Goal: Transaction & Acquisition: Purchase product/service

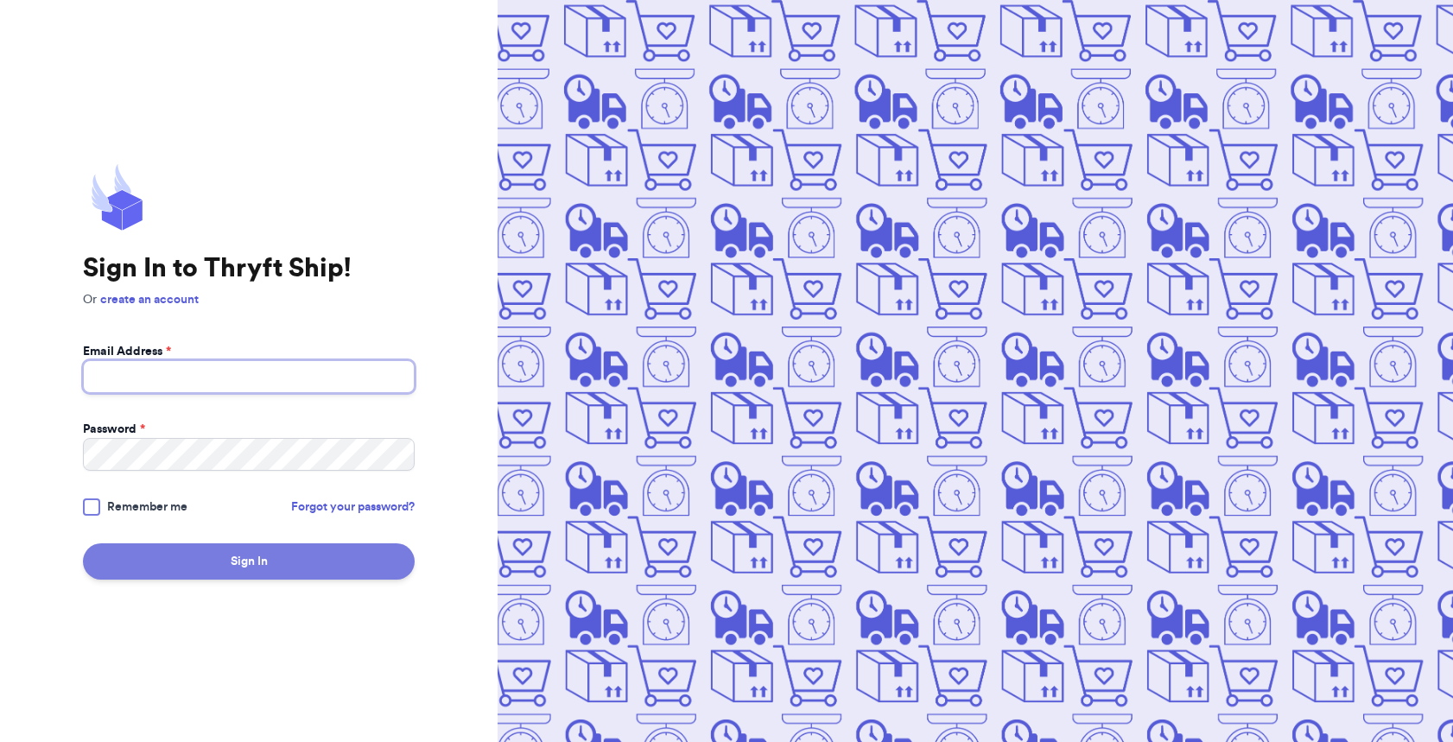
type input "[EMAIL_ADDRESS][DOMAIN_NAME]"
click at [274, 578] on button "Sign In" at bounding box center [249, 561] width 332 height 36
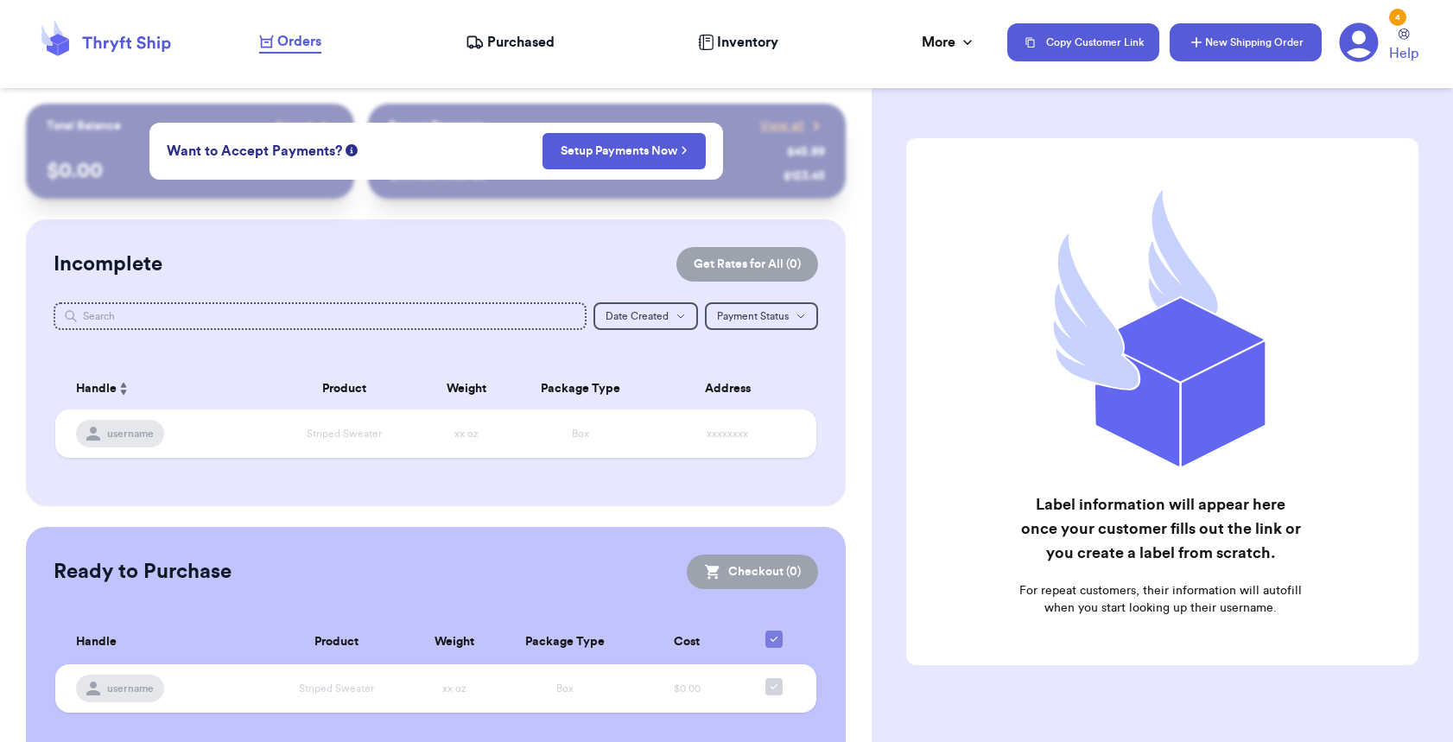
click at [1212, 49] on button "New Shipping Order" at bounding box center [1246, 42] width 152 height 38
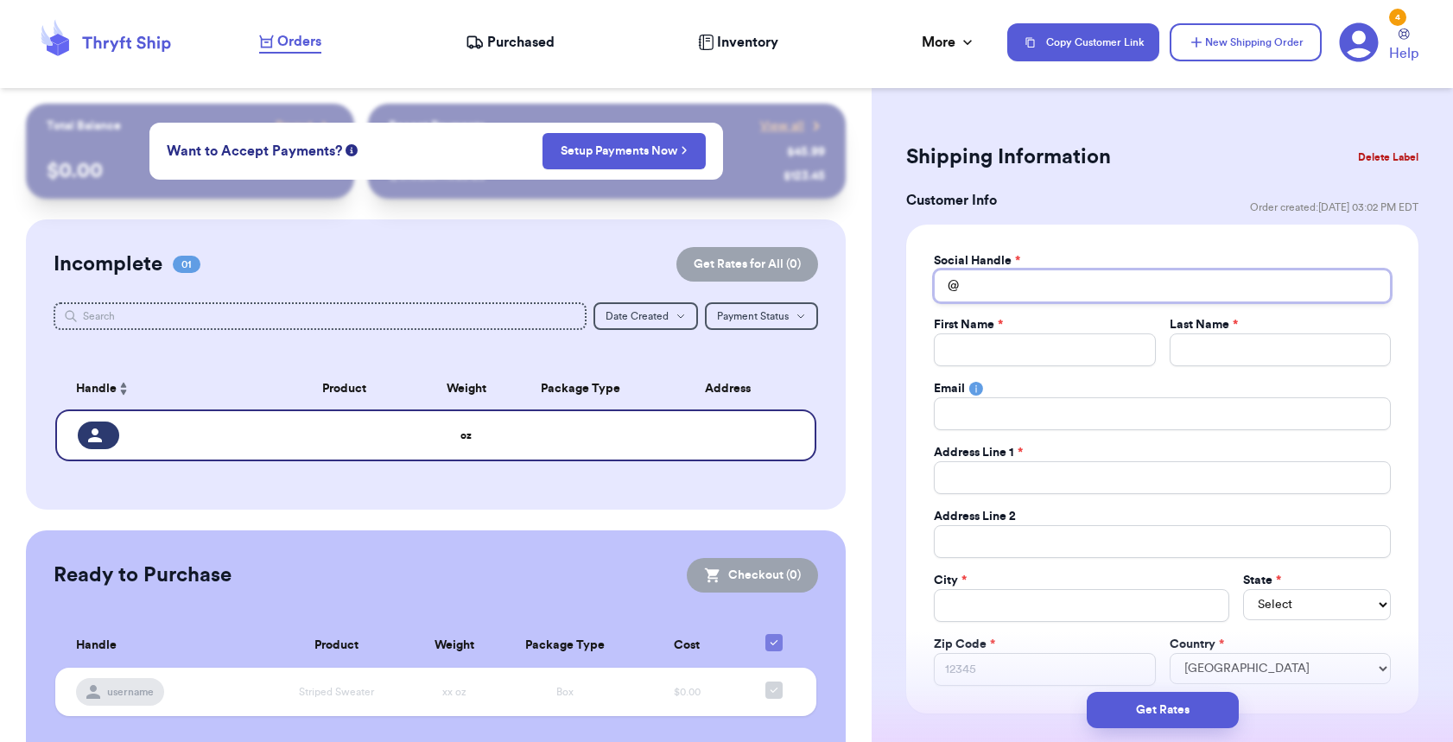
click at [999, 294] on input "Total Amount Paid" at bounding box center [1162, 286] width 457 height 33
type input "n"
type input "na"
click at [1021, 347] on input "Total Amount Paid" at bounding box center [1044, 350] width 221 height 33
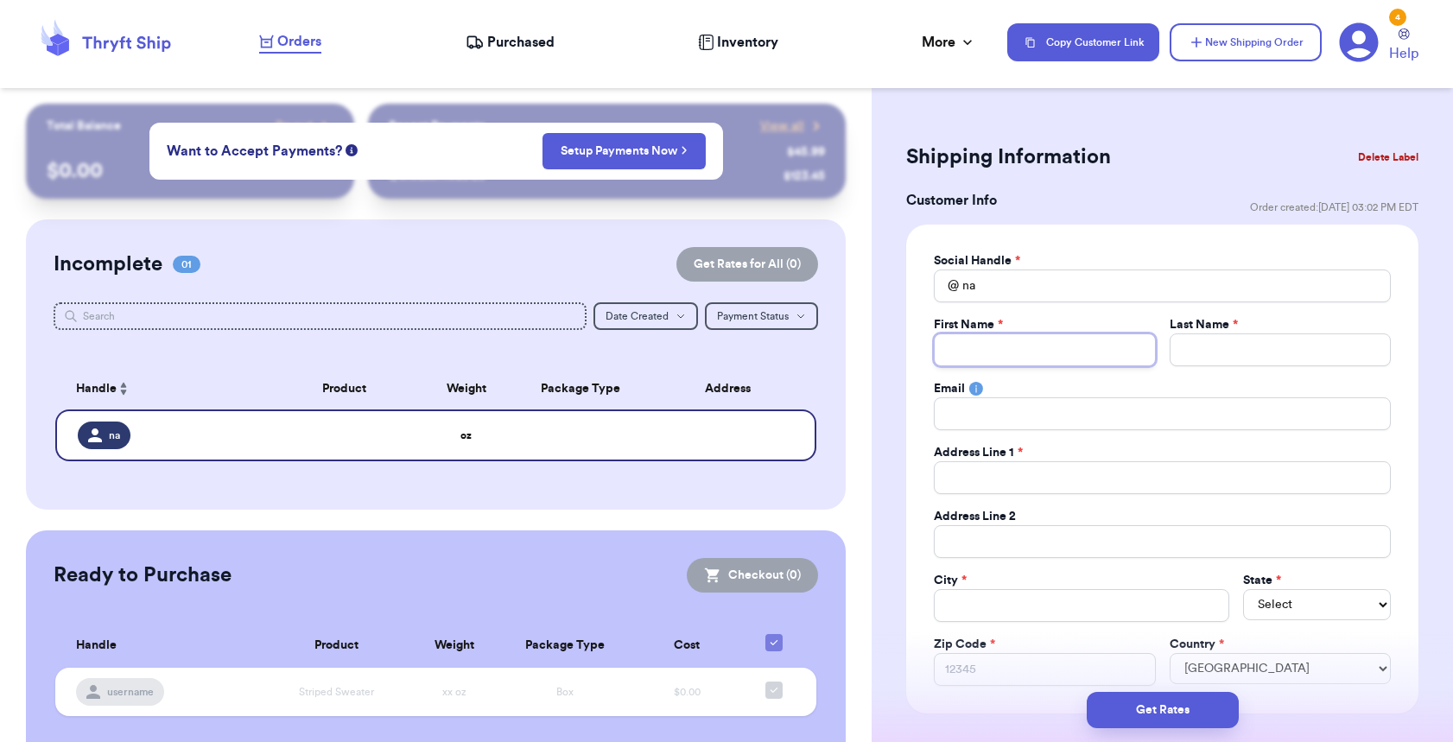
type input "K"
type input "Ka"
type input "Kat"
type input "Katr"
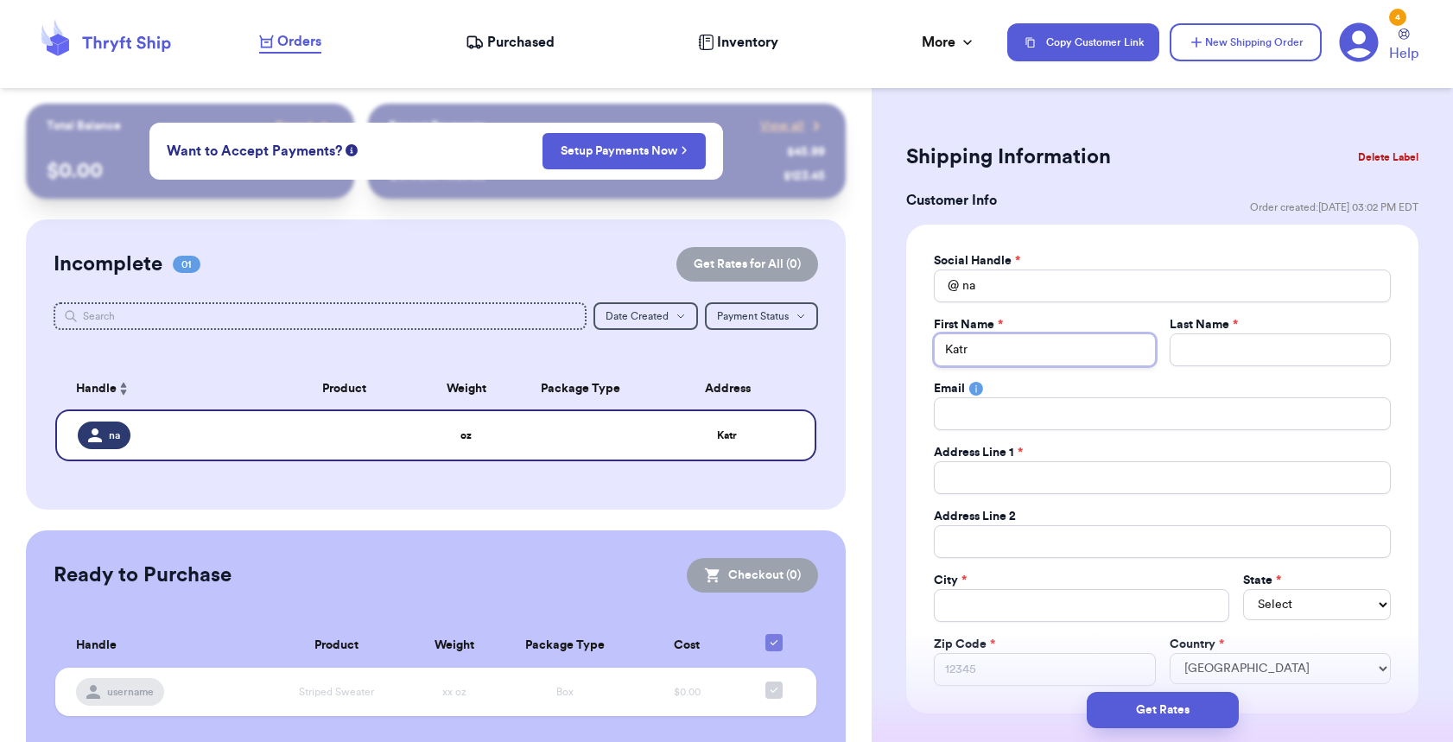
click at [982, 352] on input "Katr" at bounding box center [1044, 350] width 221 height 33
type input "Kat"
type input "[PERSON_NAME]"
click at [1242, 356] on input "Total Amount Paid" at bounding box center [1280, 350] width 221 height 33
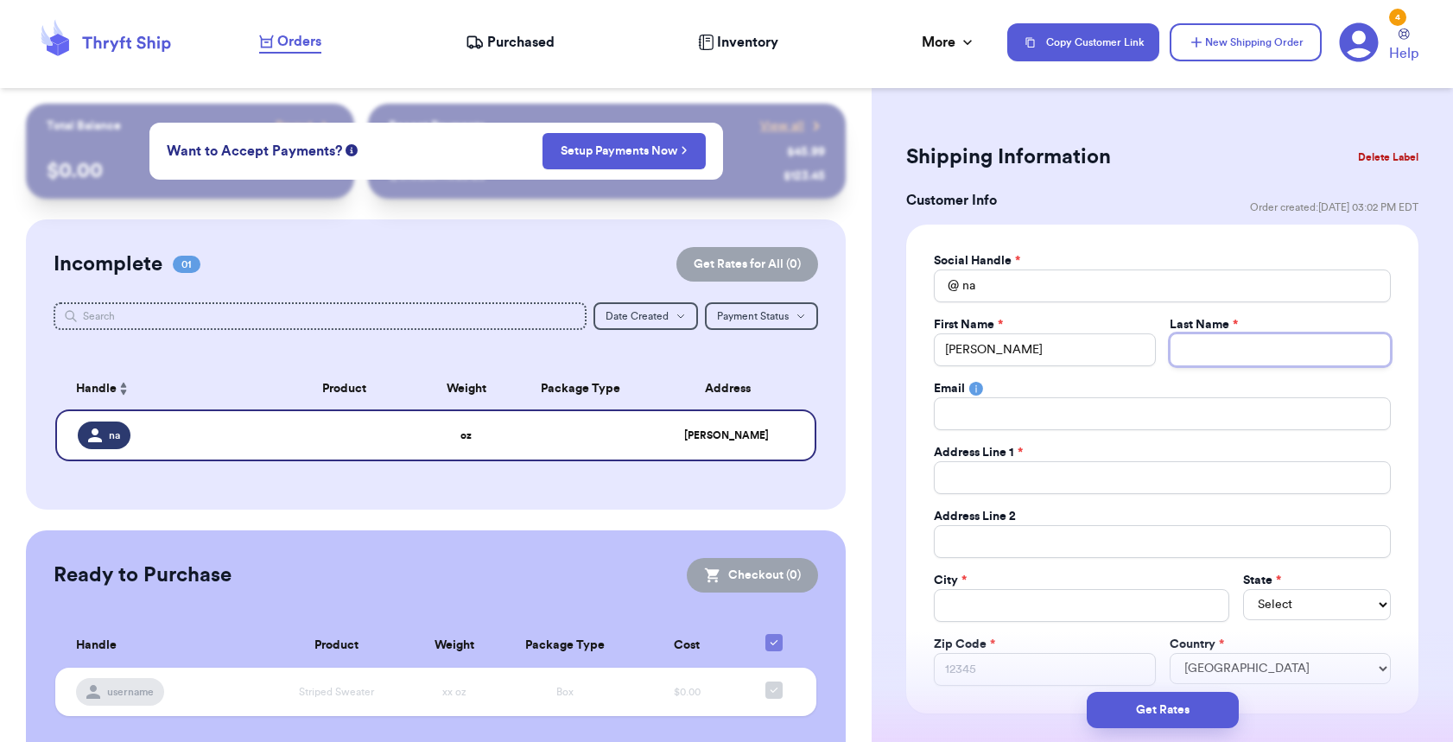
type input "M"
type input "Mo"
type input "Mot"
type input "[PERSON_NAME]"
type input "Motto"
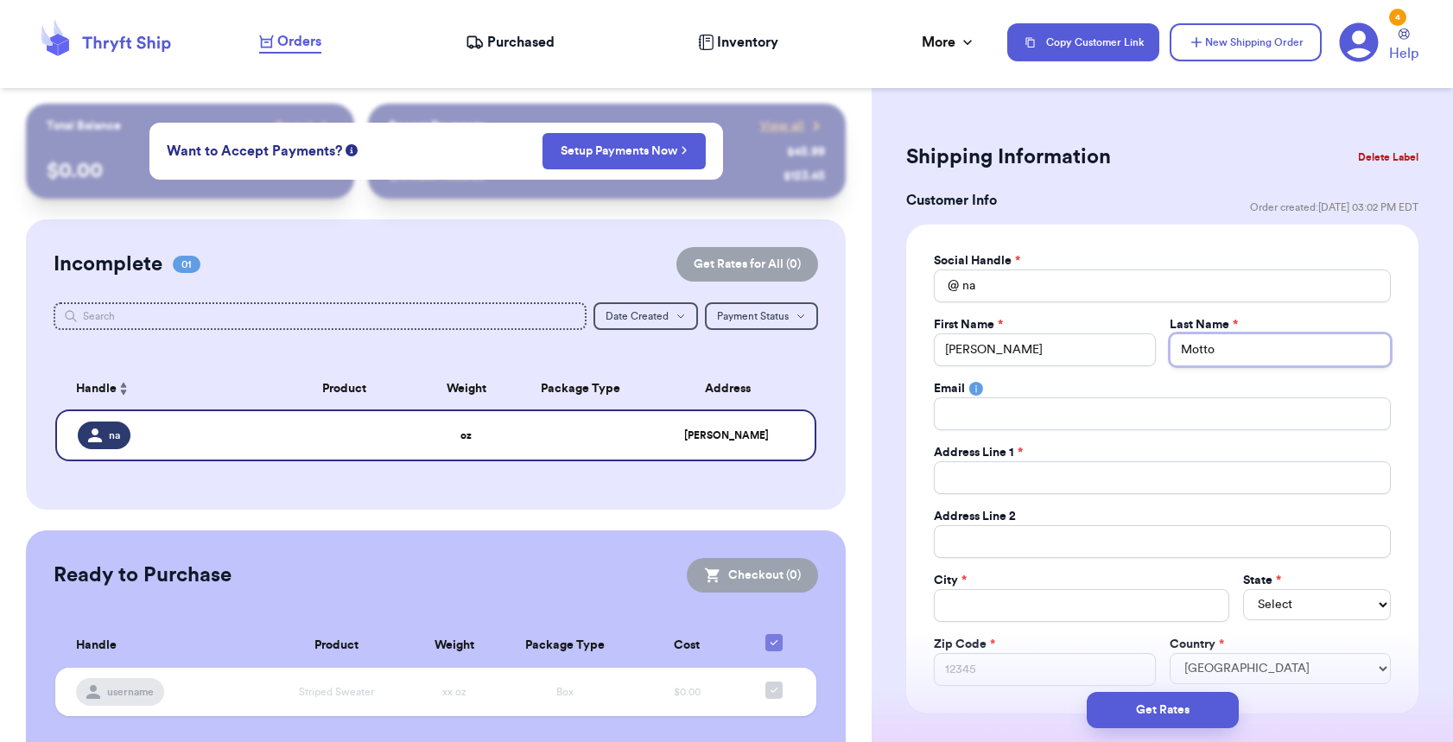
type input "Mottol"
type input "[PERSON_NAME]"
click at [1093, 415] on input "Total Amount Paid" at bounding box center [1162, 413] width 457 height 33
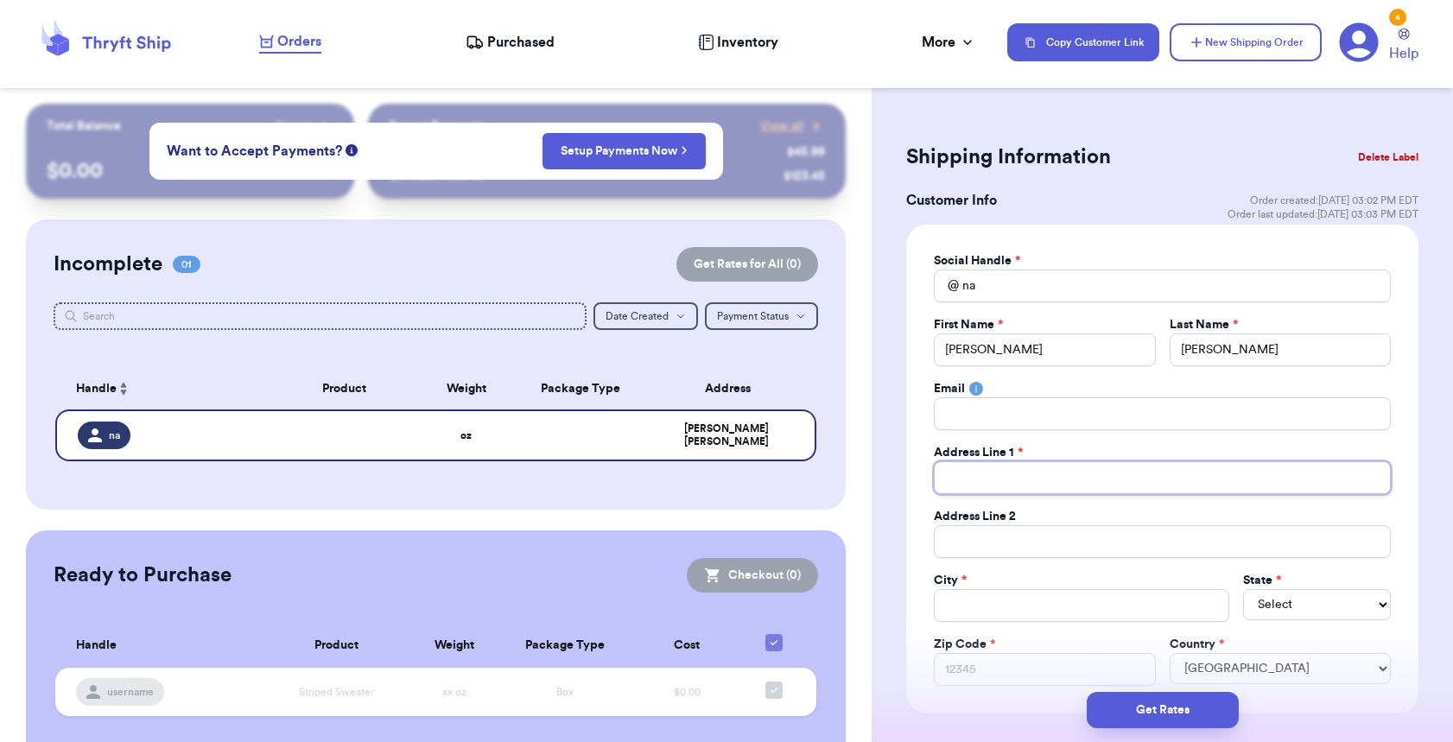
click at [1070, 475] on input "Total Amount Paid" at bounding box center [1162, 477] width 457 height 33
type input "2"
type input "21"
type input "212"
type input "2120"
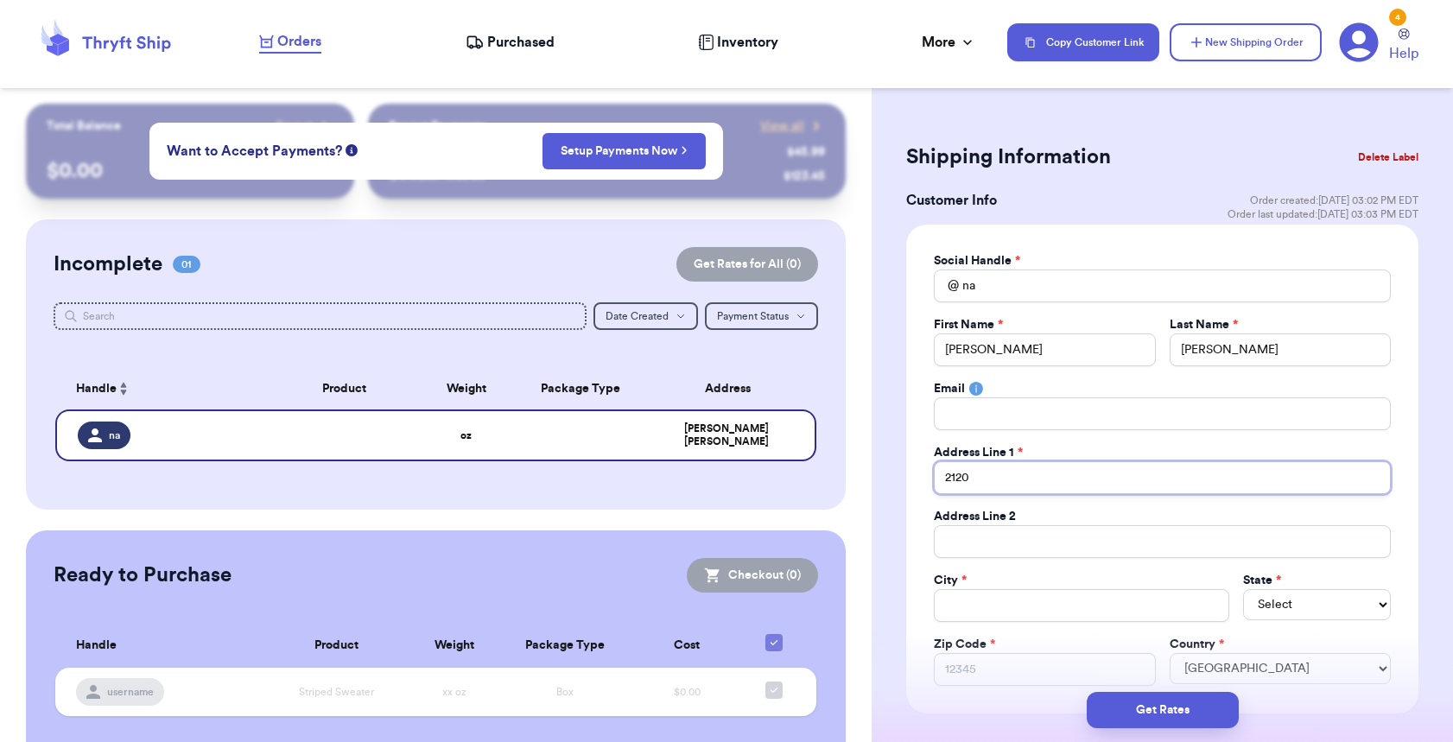
type input "2120"
type input "2120 C"
type input "2120 Cl"
type input "2120 Cle"
type input "2120 [PERSON_NAME]"
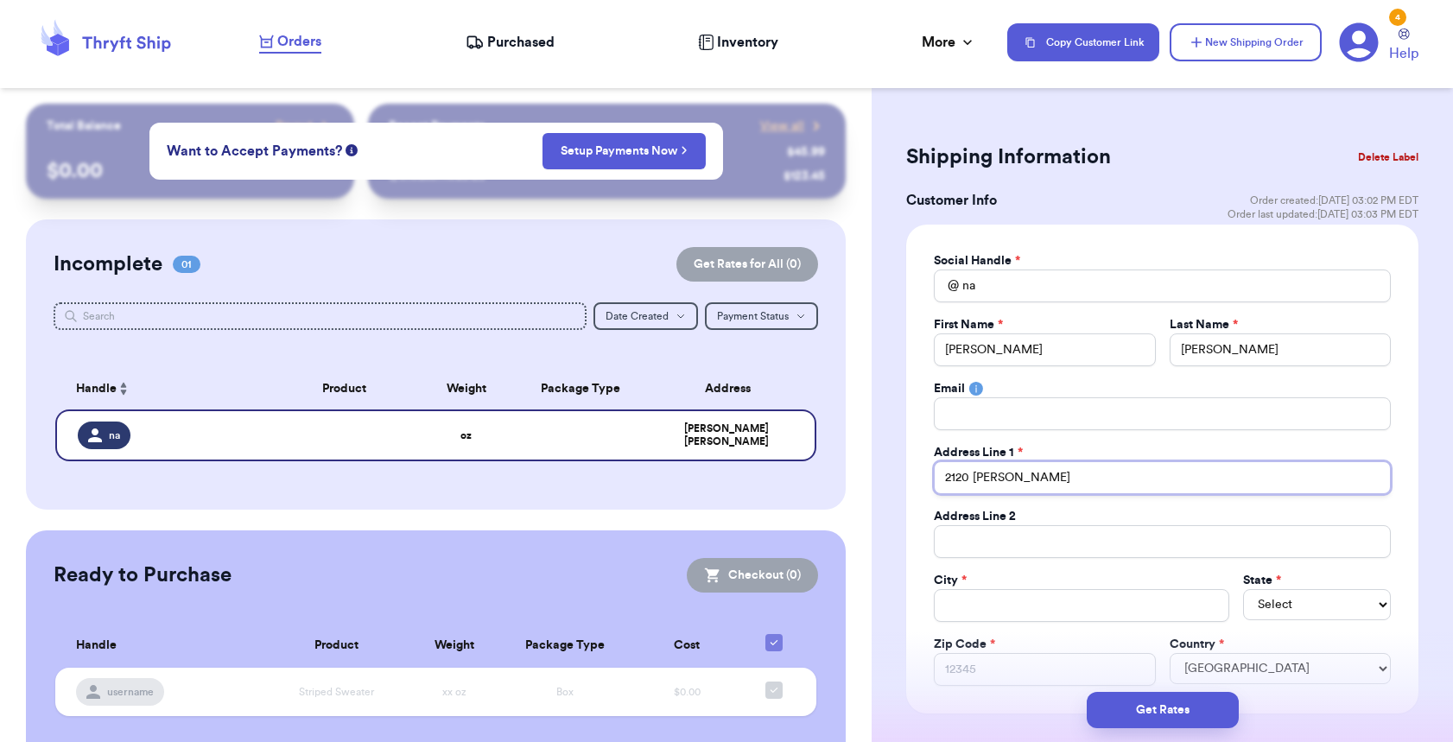
type input "2120 Cleme"
type input "2120 [PERSON_NAME]"
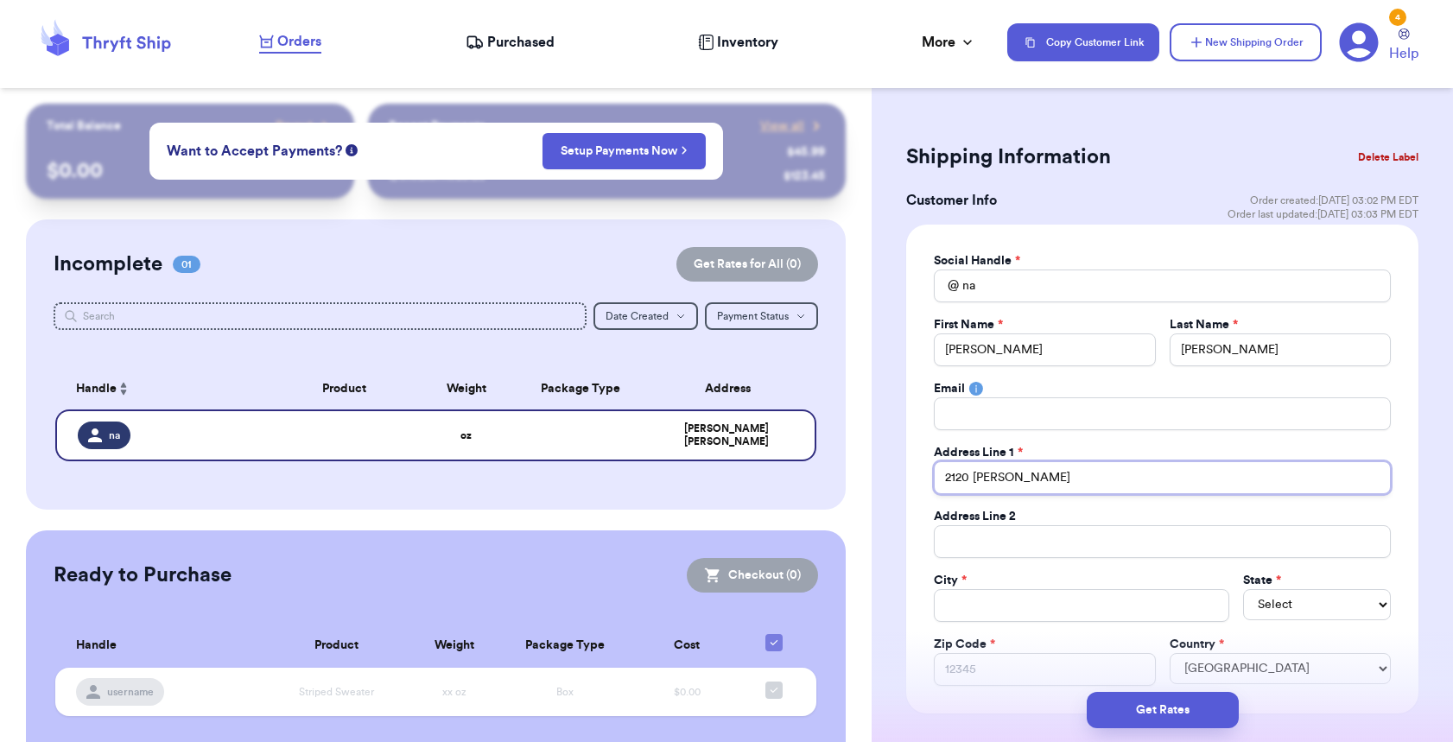
type input "[STREET_ADDRESS][PERSON_NAME]"
type input "2120 [PERSON_NAME]"
type input "[STREET_ADDRESS][PERSON_NAME]"
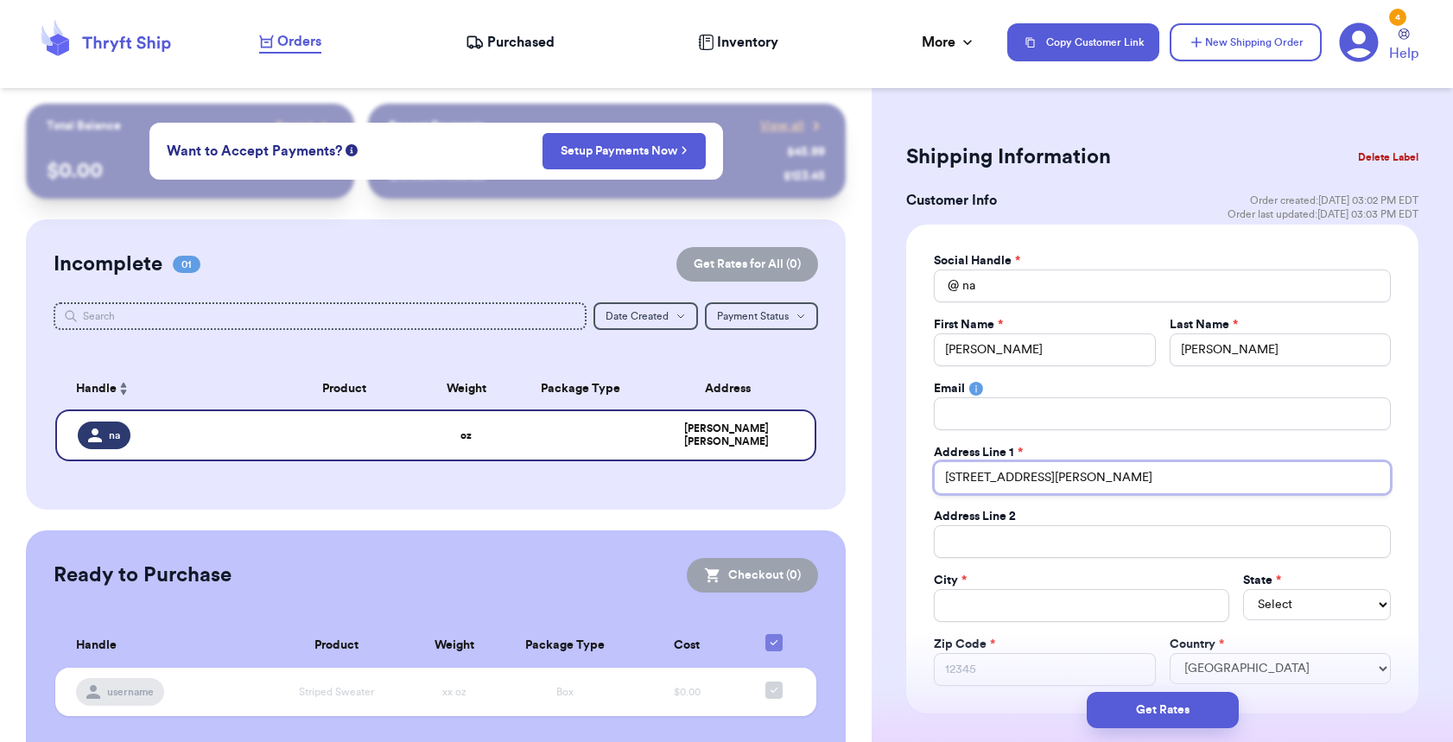
type input "[STREET_ADDRESS][PERSON_NAME]"
click at [972, 546] on input "Total Amount Paid" at bounding box center [1162, 541] width 457 height 33
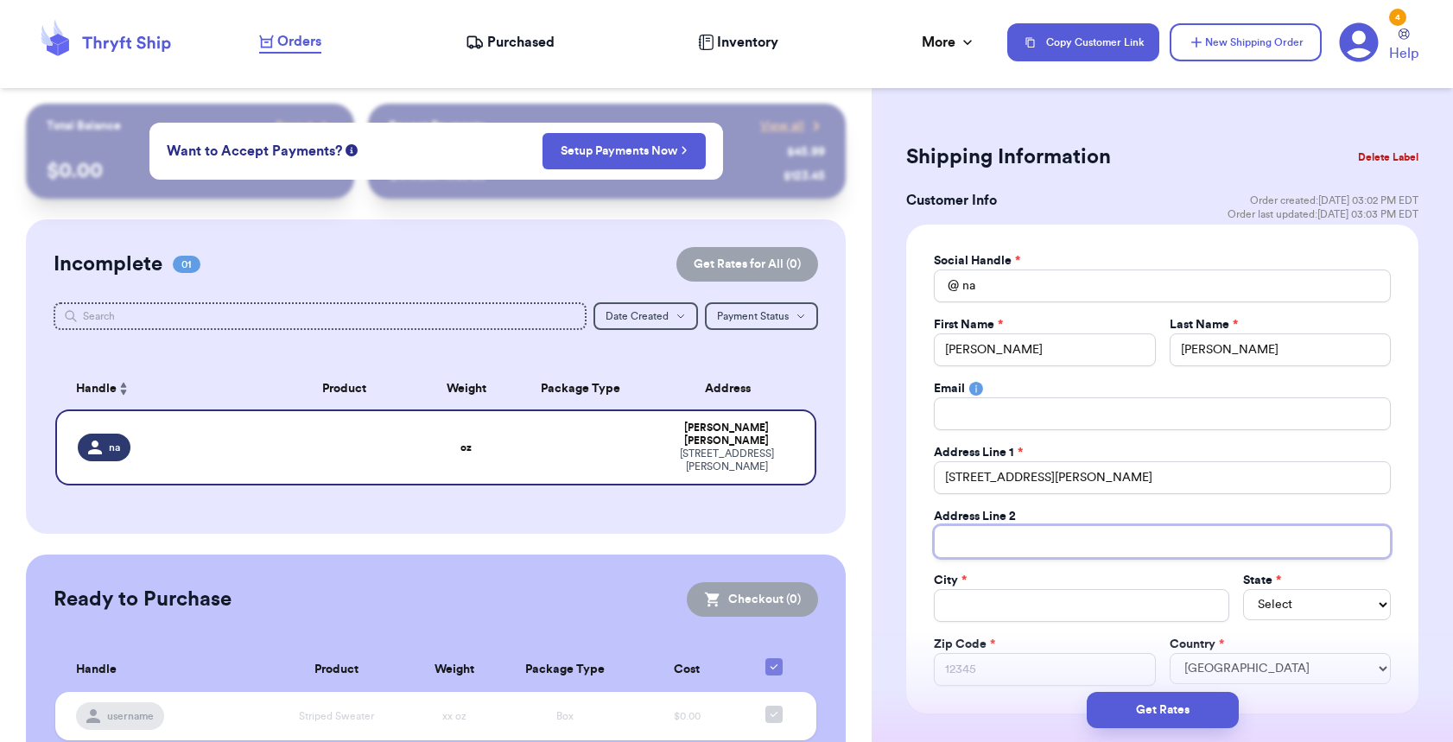
type input "A"
type input "AP"
type input "APt"
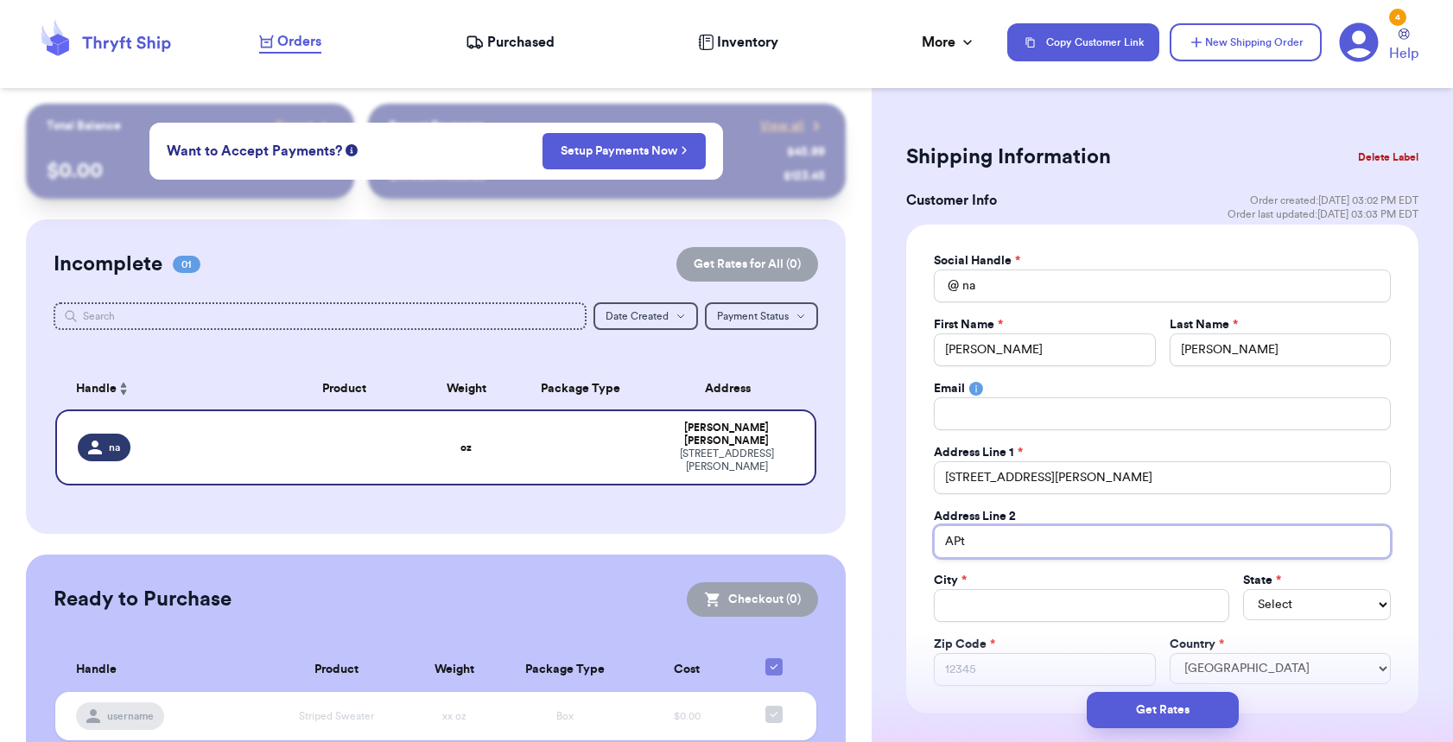
type input "AP"
type input "A"
type input "Ap"
type input "Apt"
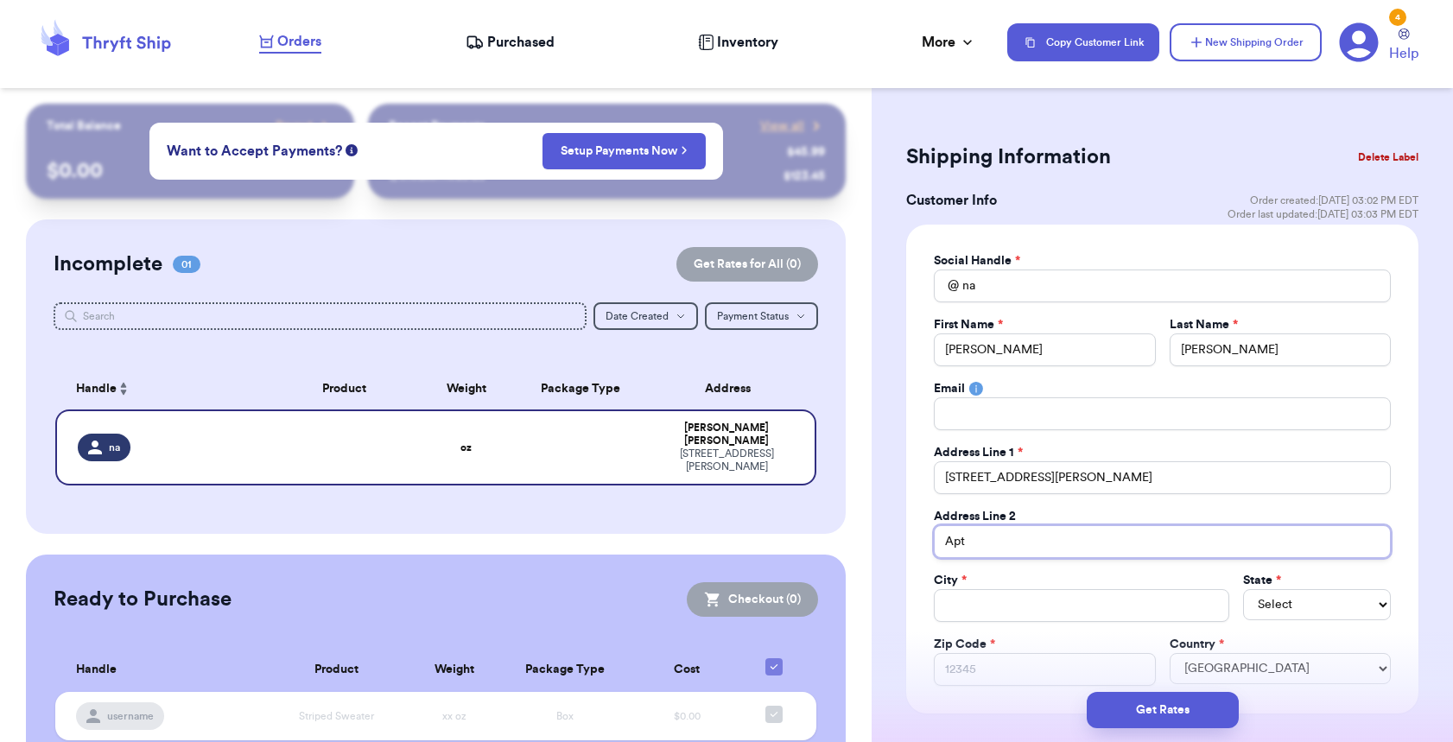
type input "Apt 4"
click at [1005, 601] on input "Total Amount Paid" at bounding box center [1082, 605] width 296 height 33
type input "S"
type input "Sa"
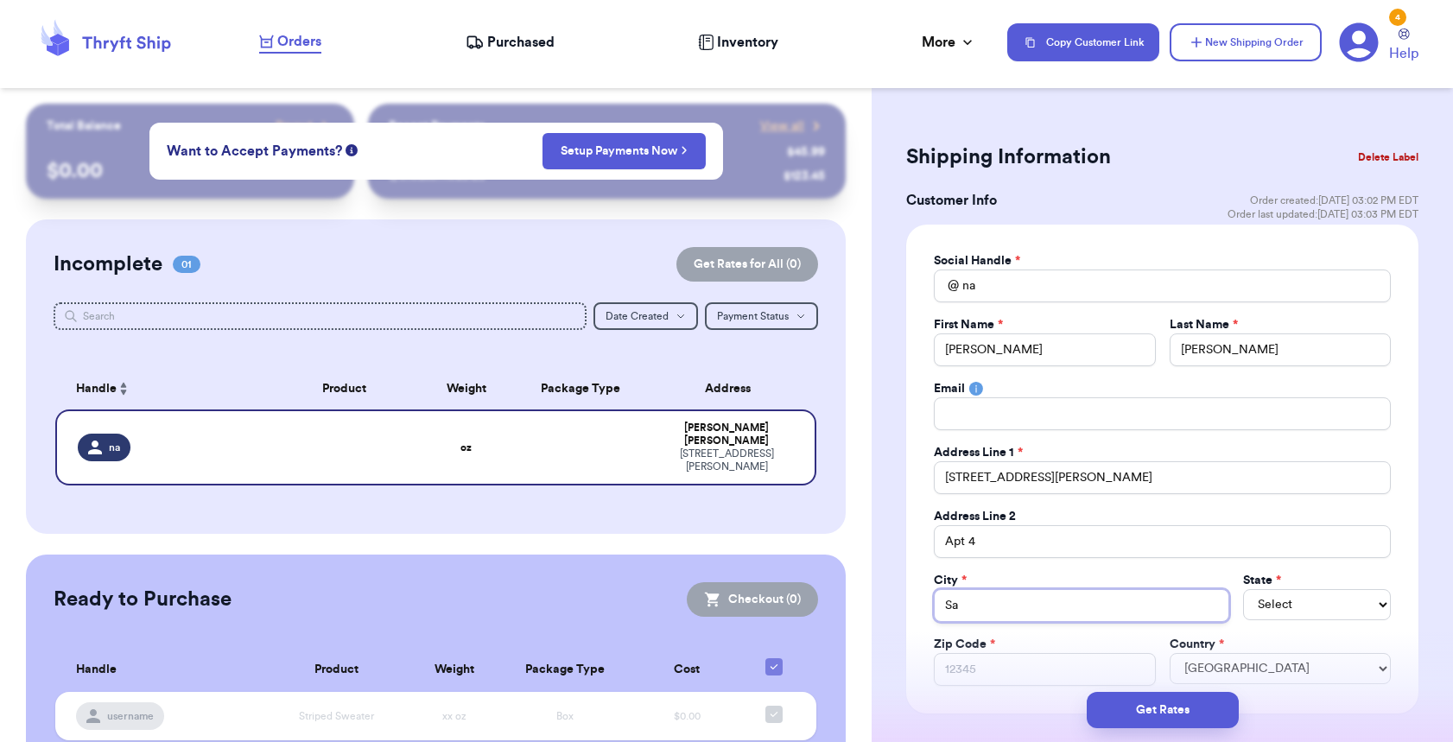
type input "San"
type input "San F"
type input "San Fr"
type input "San Fra"
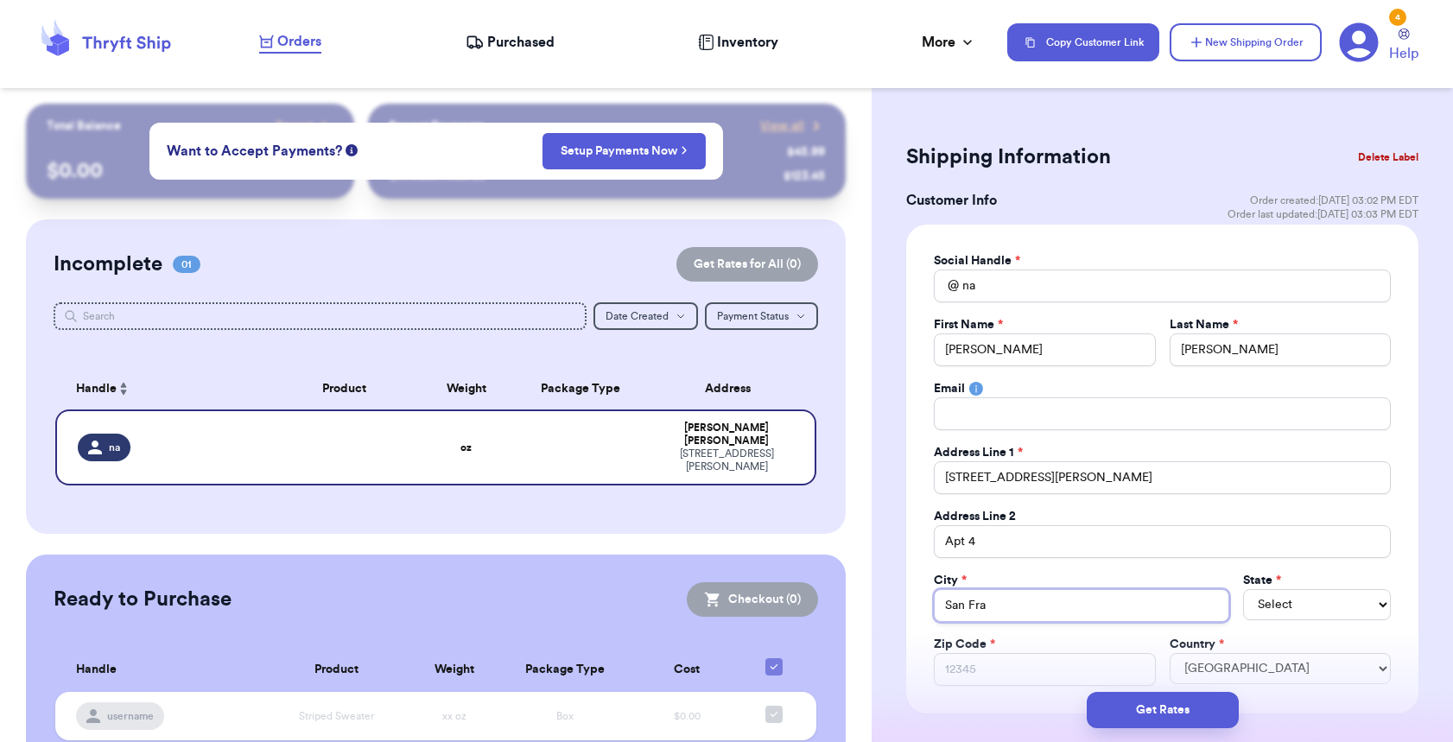
type input "San [PERSON_NAME]"
type input "San Franc"
type input "San [PERSON_NAME]"
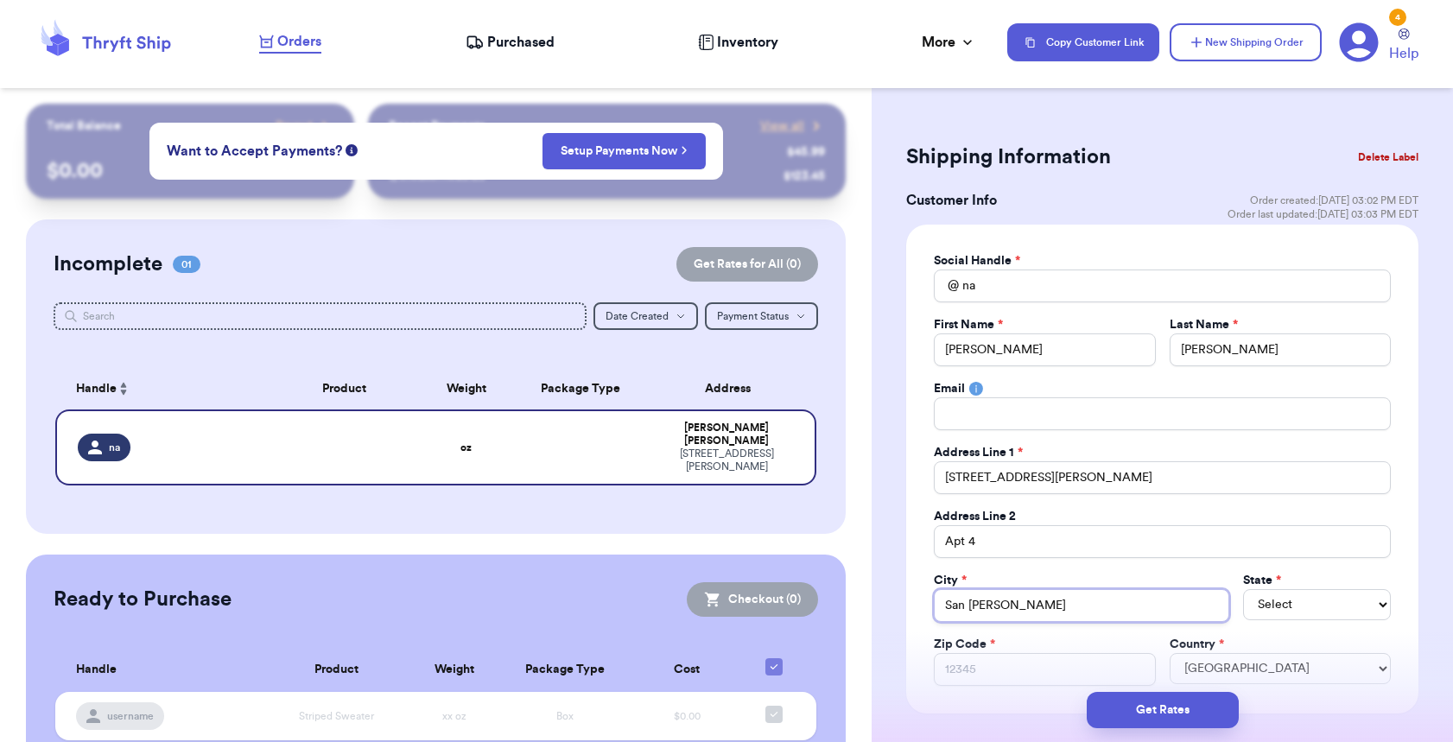
type input "[GEOGRAPHIC_DATA]"
click at [1285, 610] on select "Select AL AK AZ AR CA CO [GEOGRAPHIC_DATA] DE DC [GEOGRAPHIC_DATA] [GEOGRAPHIC_…" at bounding box center [1317, 604] width 148 height 31
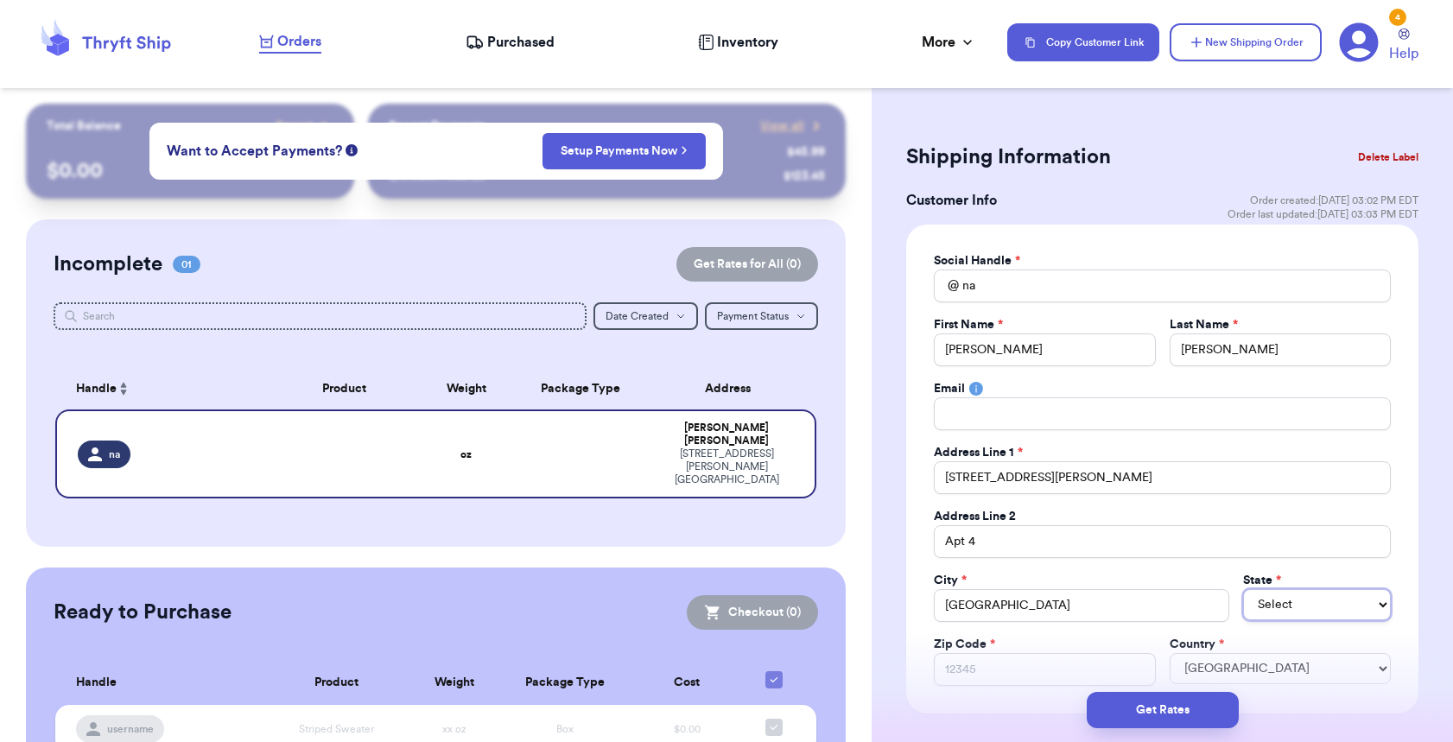
select select "CA"
click at [1243, 589] on select "Select AL AK AZ AR CA CO [GEOGRAPHIC_DATA] DE DC [GEOGRAPHIC_DATA] [GEOGRAPHIC_…" at bounding box center [1317, 604] width 148 height 31
click at [1058, 663] on input "Zip Code *" at bounding box center [1044, 669] width 221 height 33
type input "9"
type input "94"
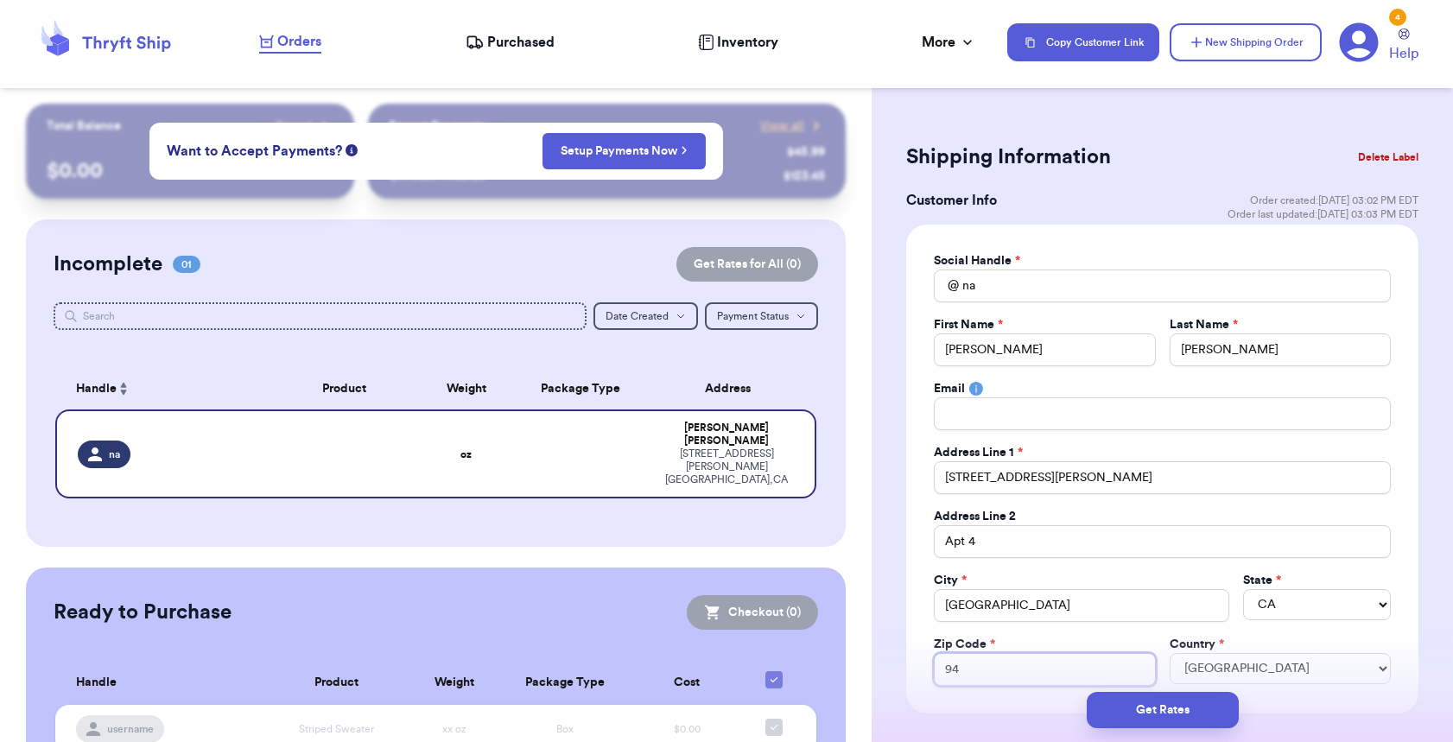
type input "941"
type input "9412"
type input "94121"
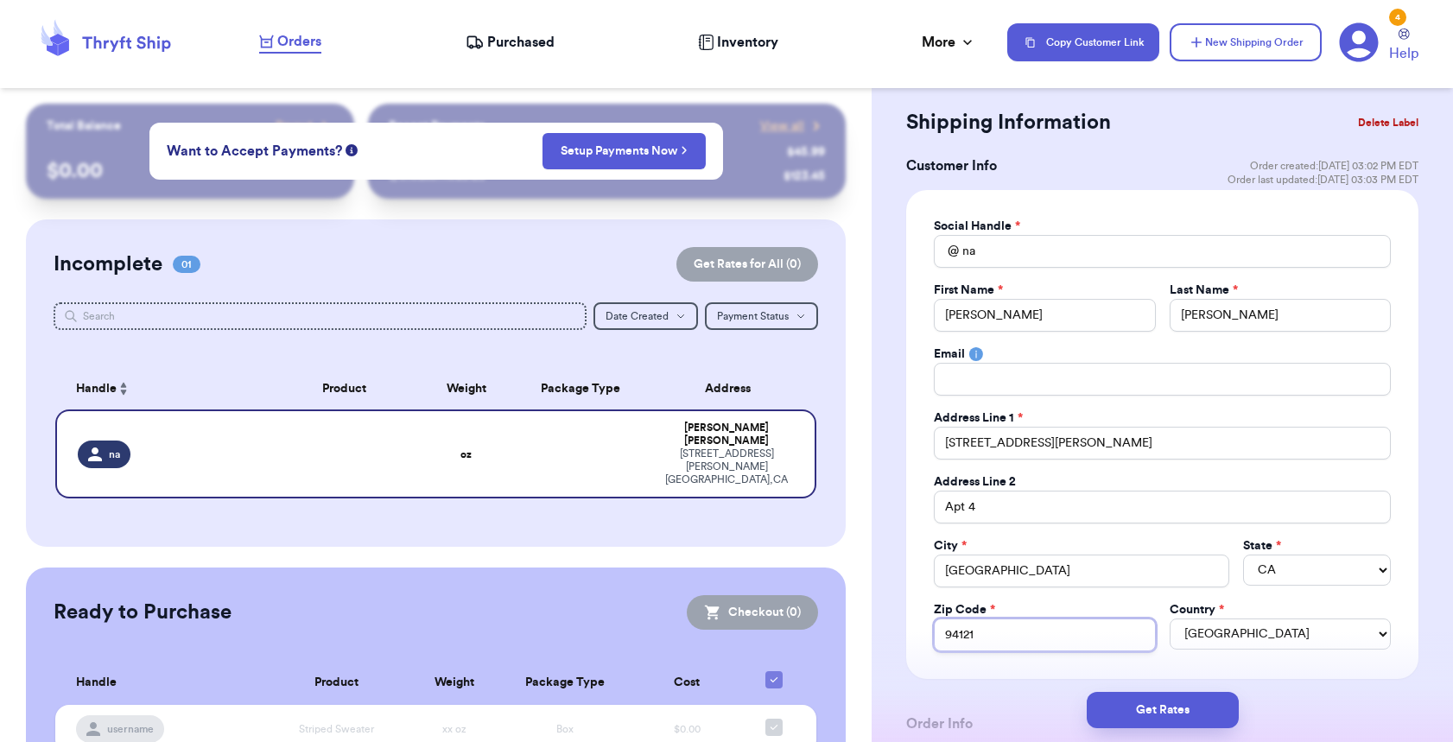
scroll to position [38, 0]
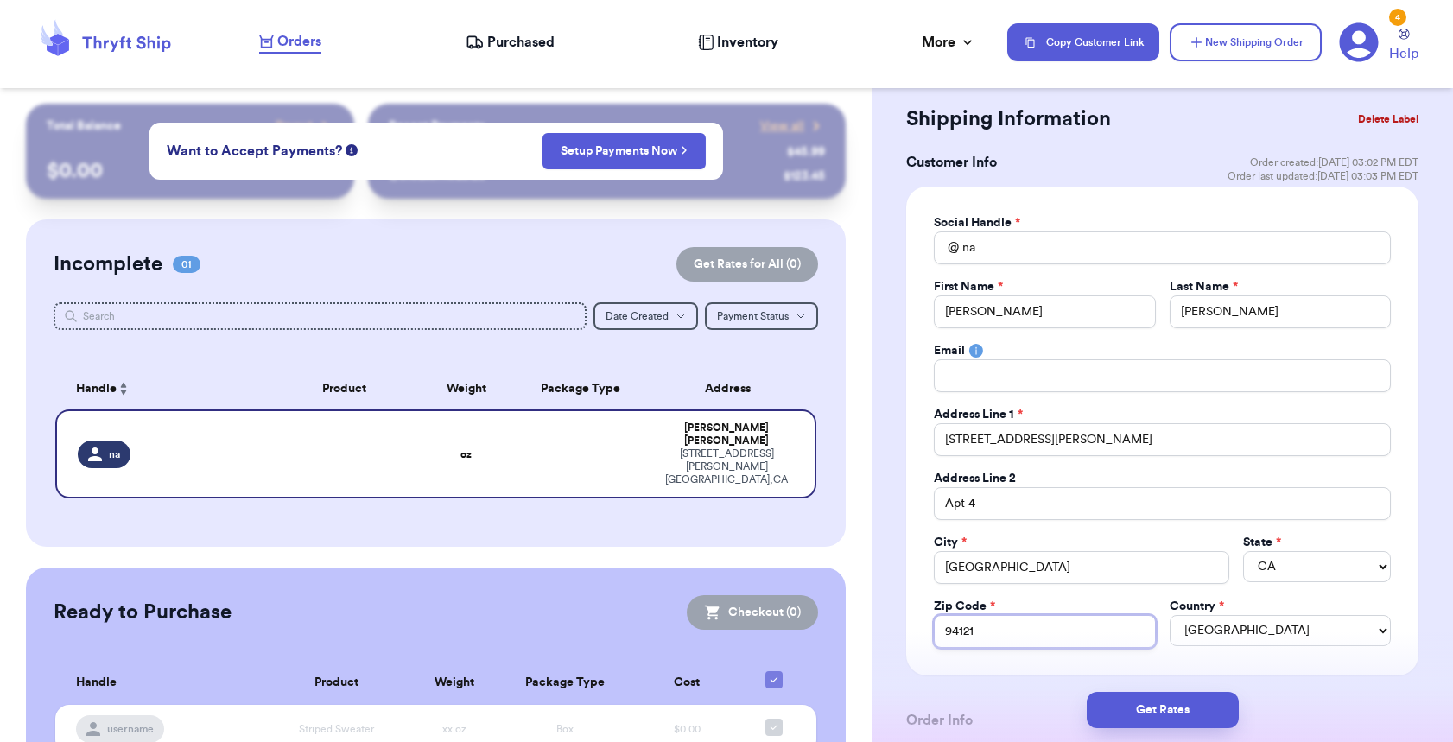
type input "94121-"
type input "94121-2"
type input "94121-20"
type input "94121-206"
type input "94121-2069"
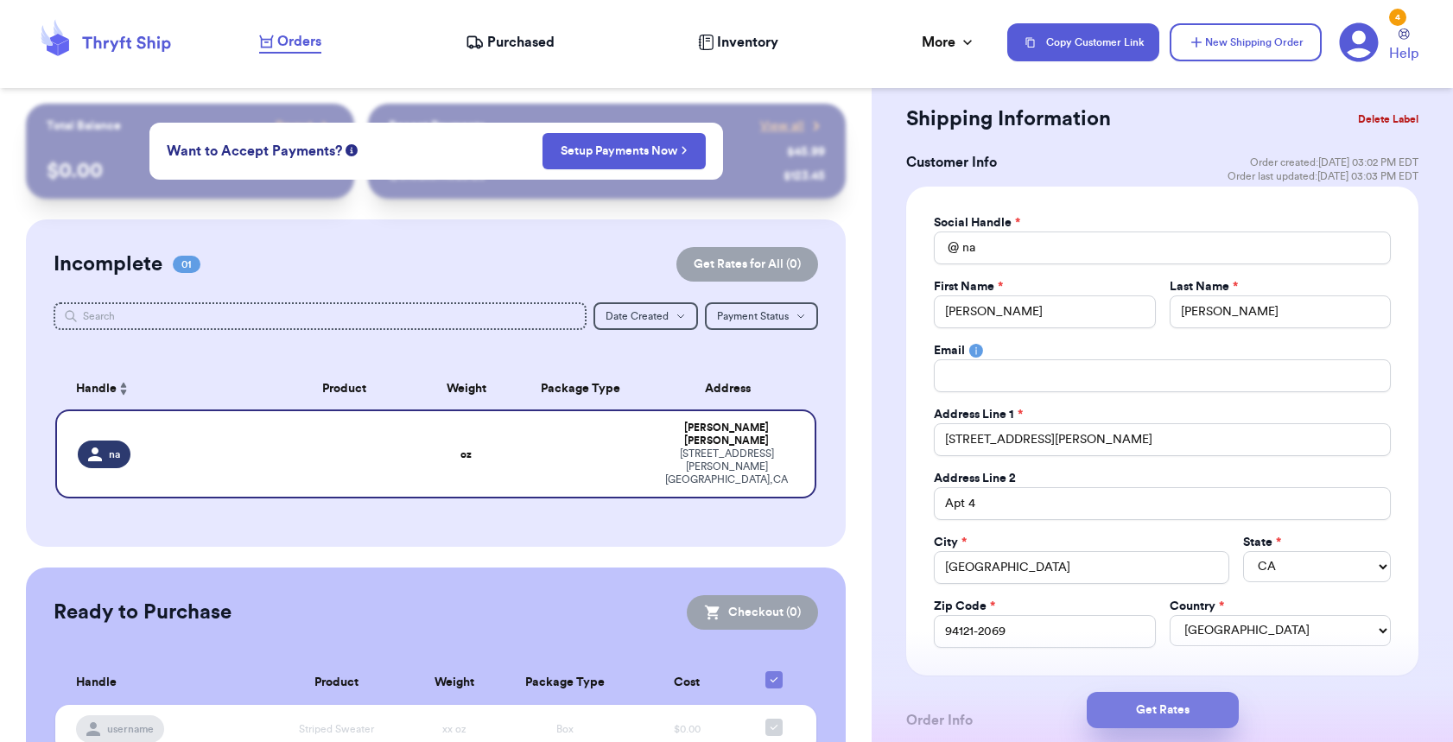
click at [1185, 709] on button "Get Rates" at bounding box center [1163, 710] width 152 height 36
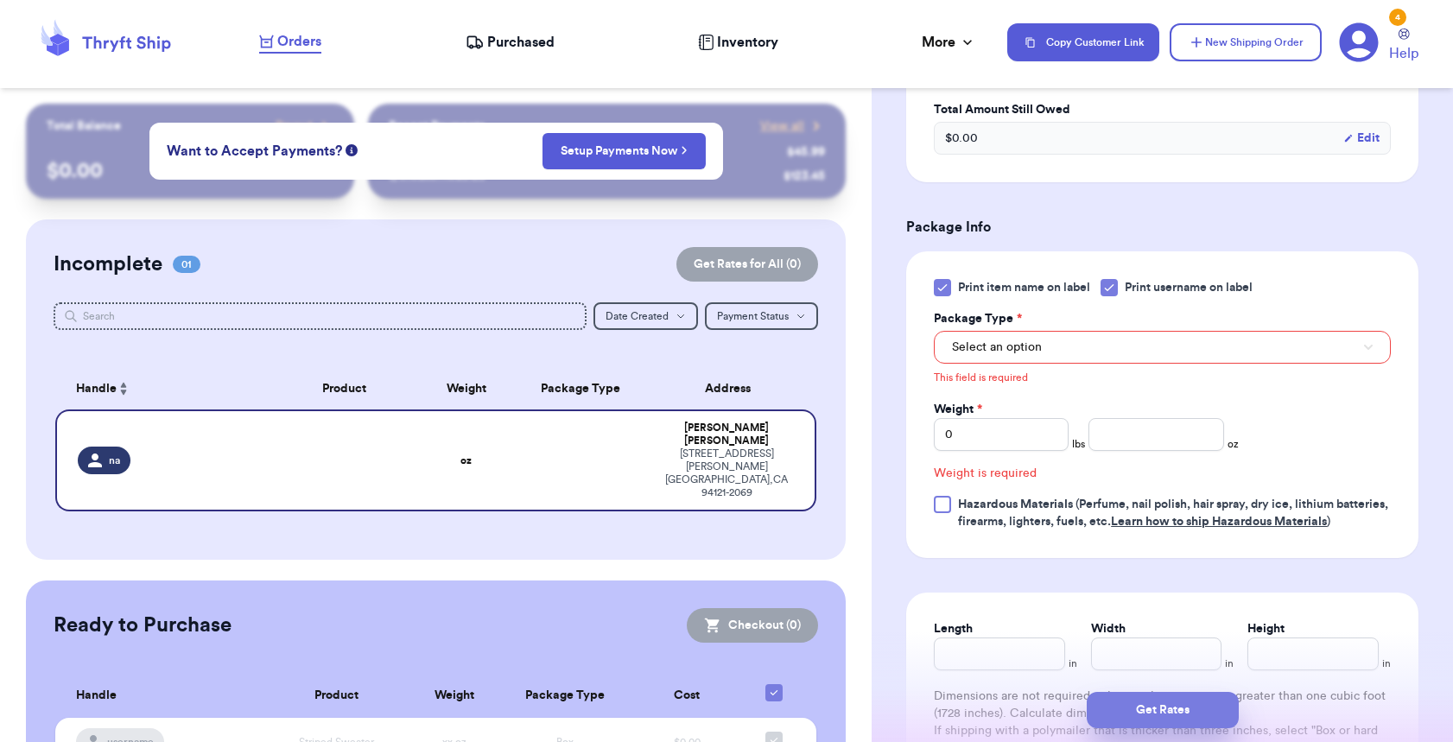
scroll to position [678, 0]
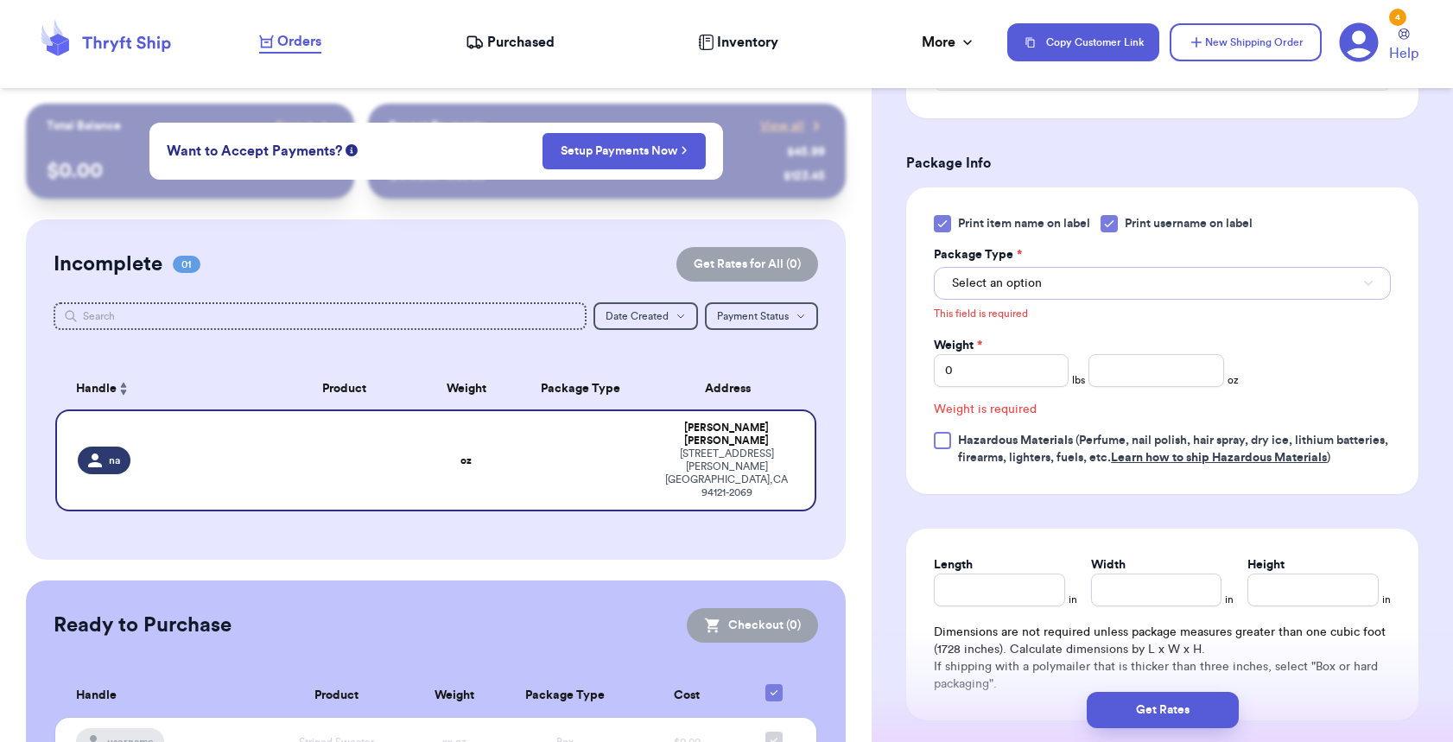
click at [1033, 278] on span "Select an option" at bounding box center [997, 283] width 90 height 17
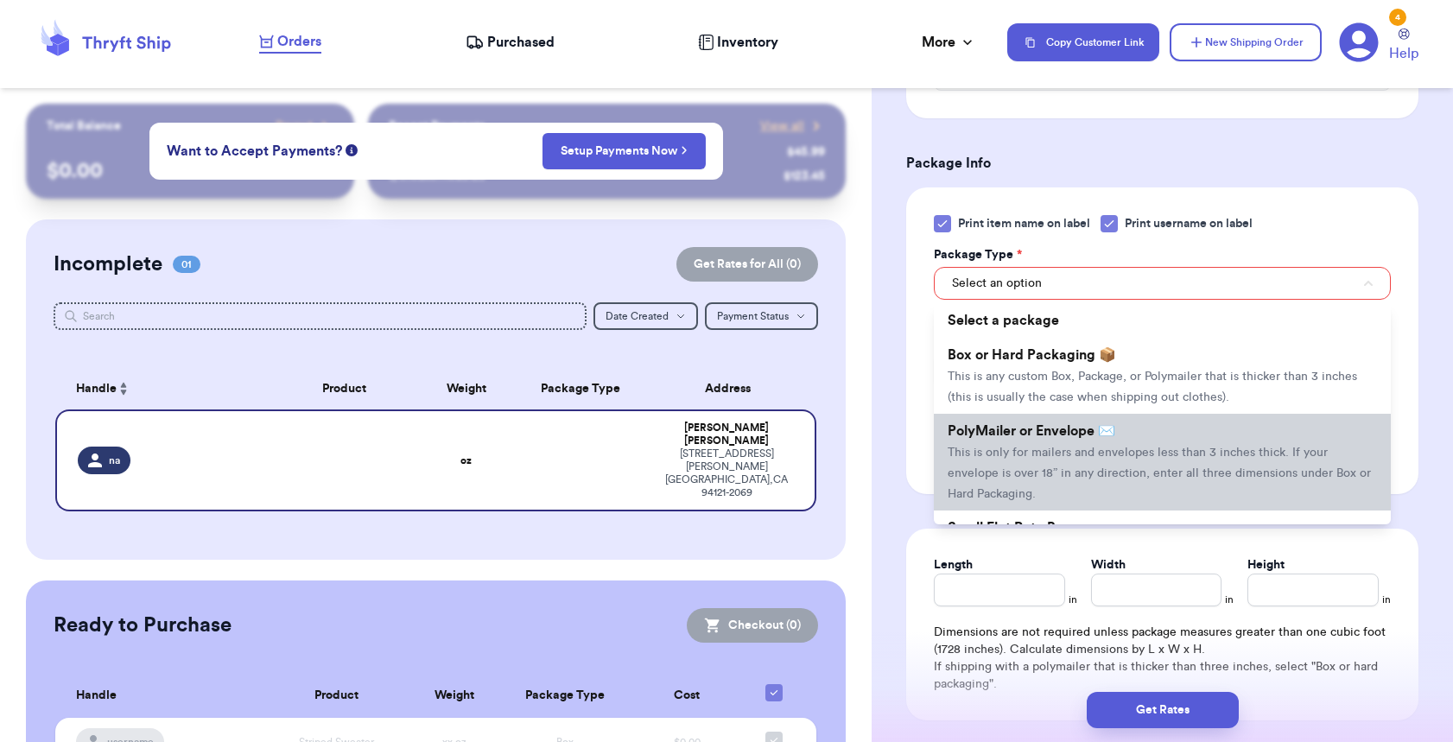
click at [1038, 435] on span "PolyMailer or Envelope ✉️" at bounding box center [1032, 431] width 168 height 14
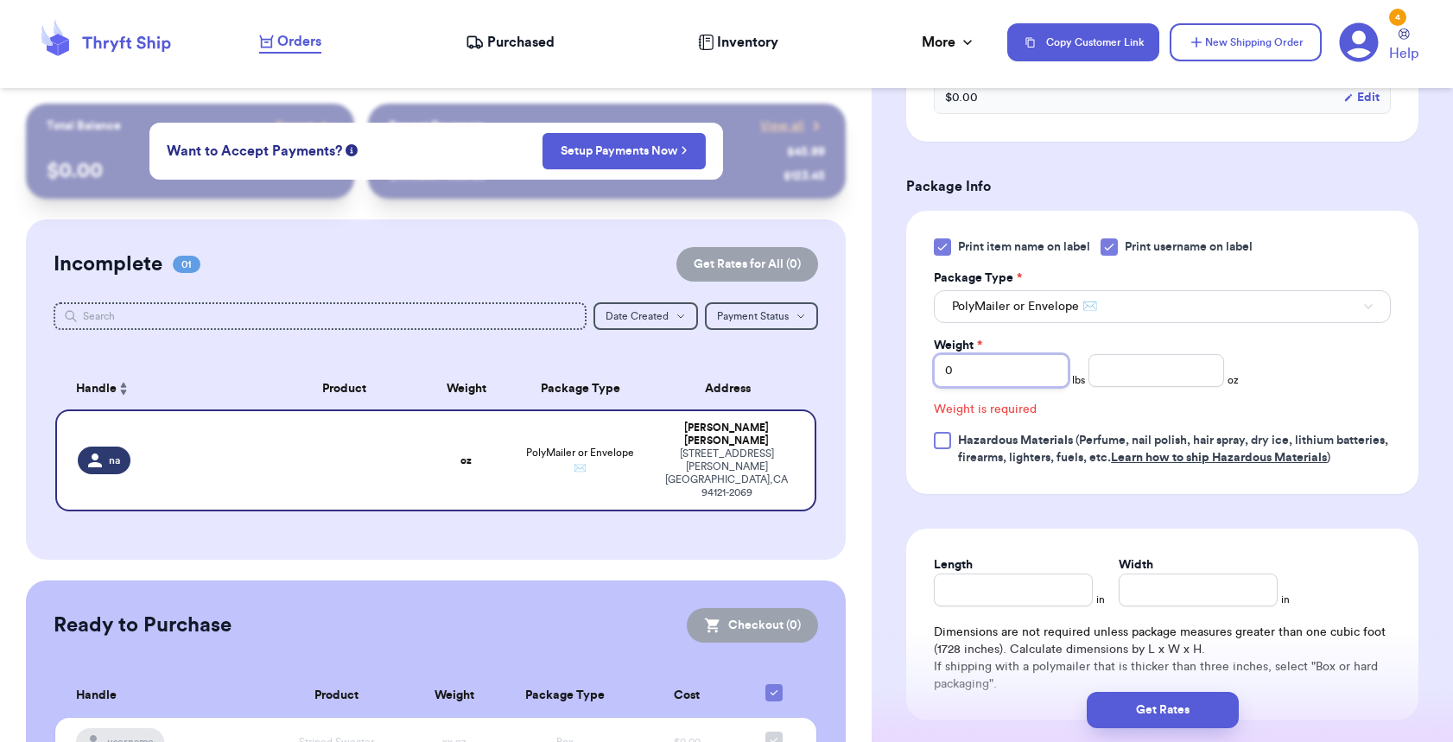
click at [981, 365] on input "0" at bounding box center [1001, 370] width 135 height 33
click at [1118, 372] on input "number" at bounding box center [1156, 370] width 135 height 33
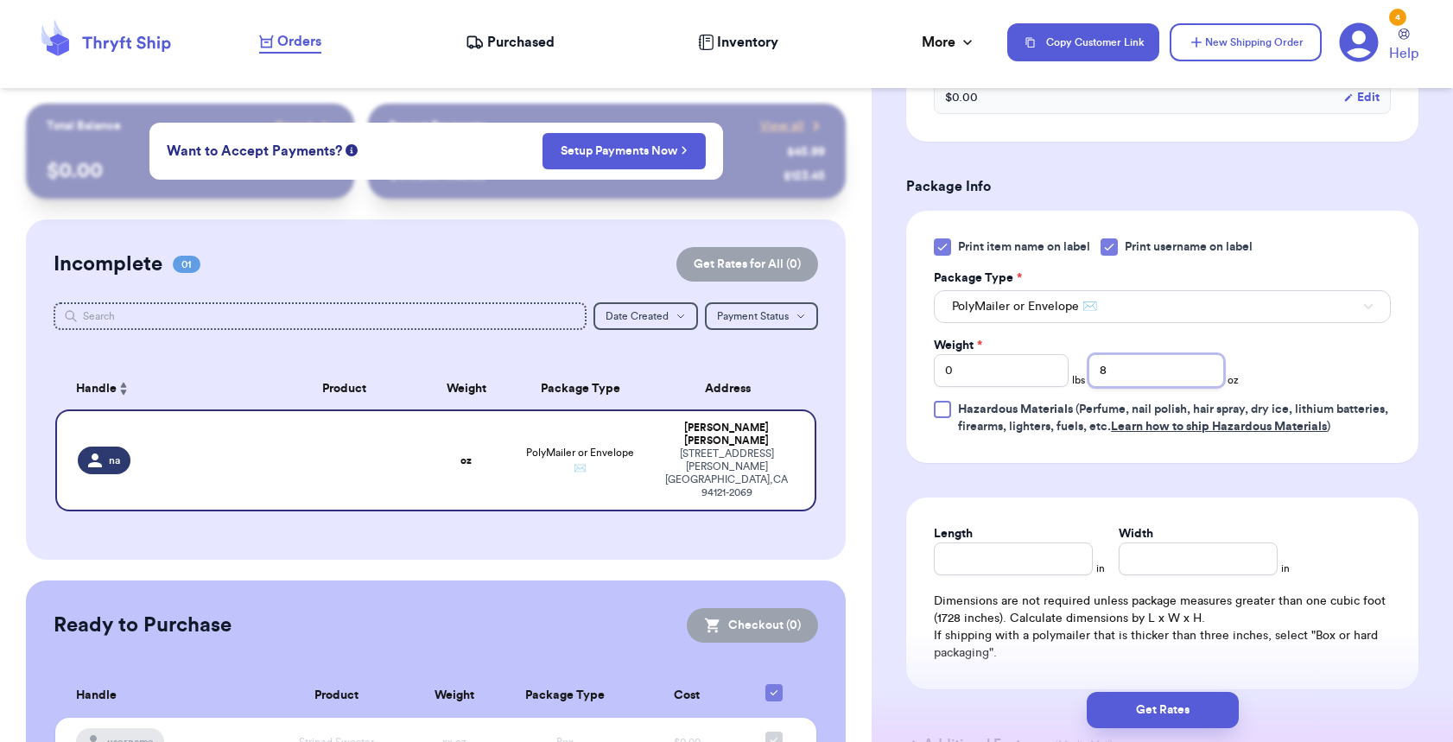
type input "8"
click at [1043, 575] on input "Length" at bounding box center [1013, 559] width 159 height 33
type input "10"
click at [1196, 570] on input "Width *" at bounding box center [1198, 559] width 159 height 33
type input "10"
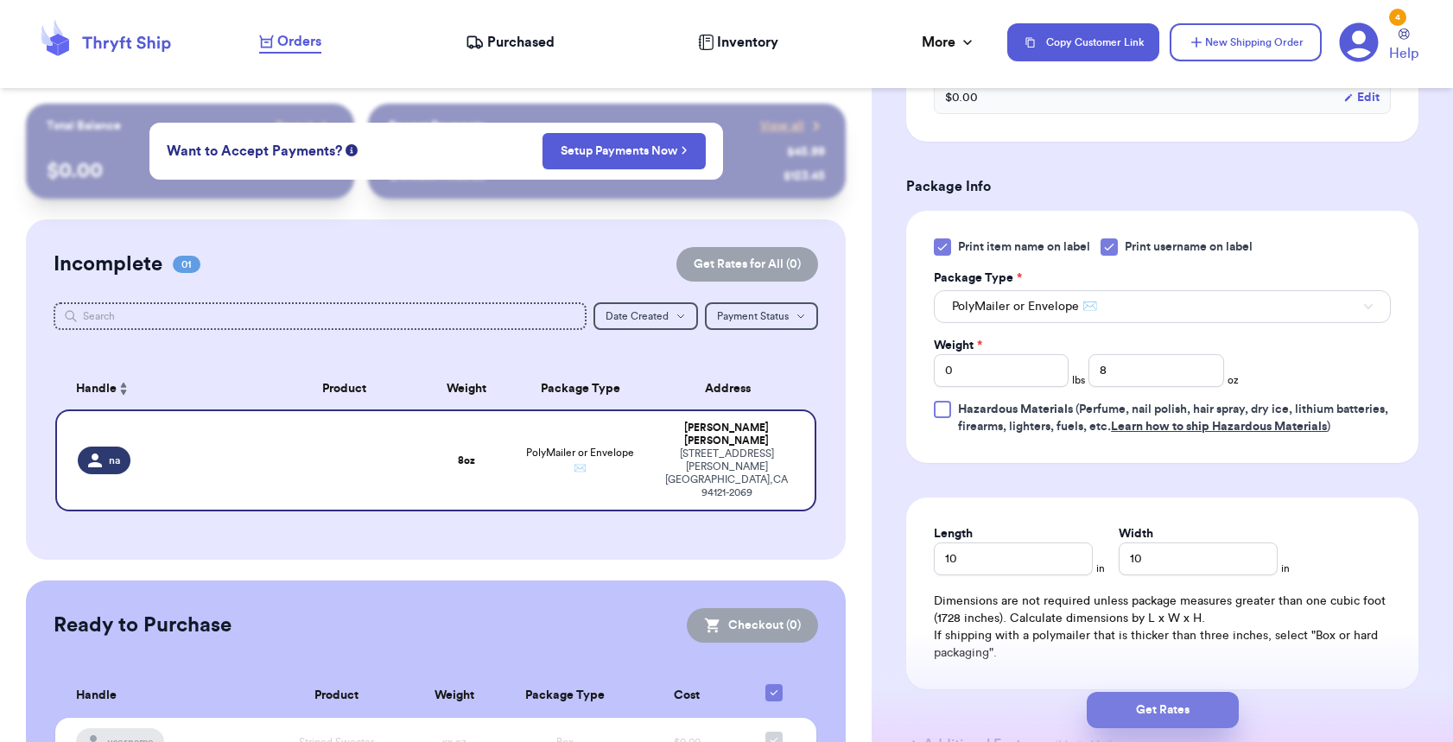
click at [1177, 706] on button "Get Rates" at bounding box center [1163, 710] width 152 height 36
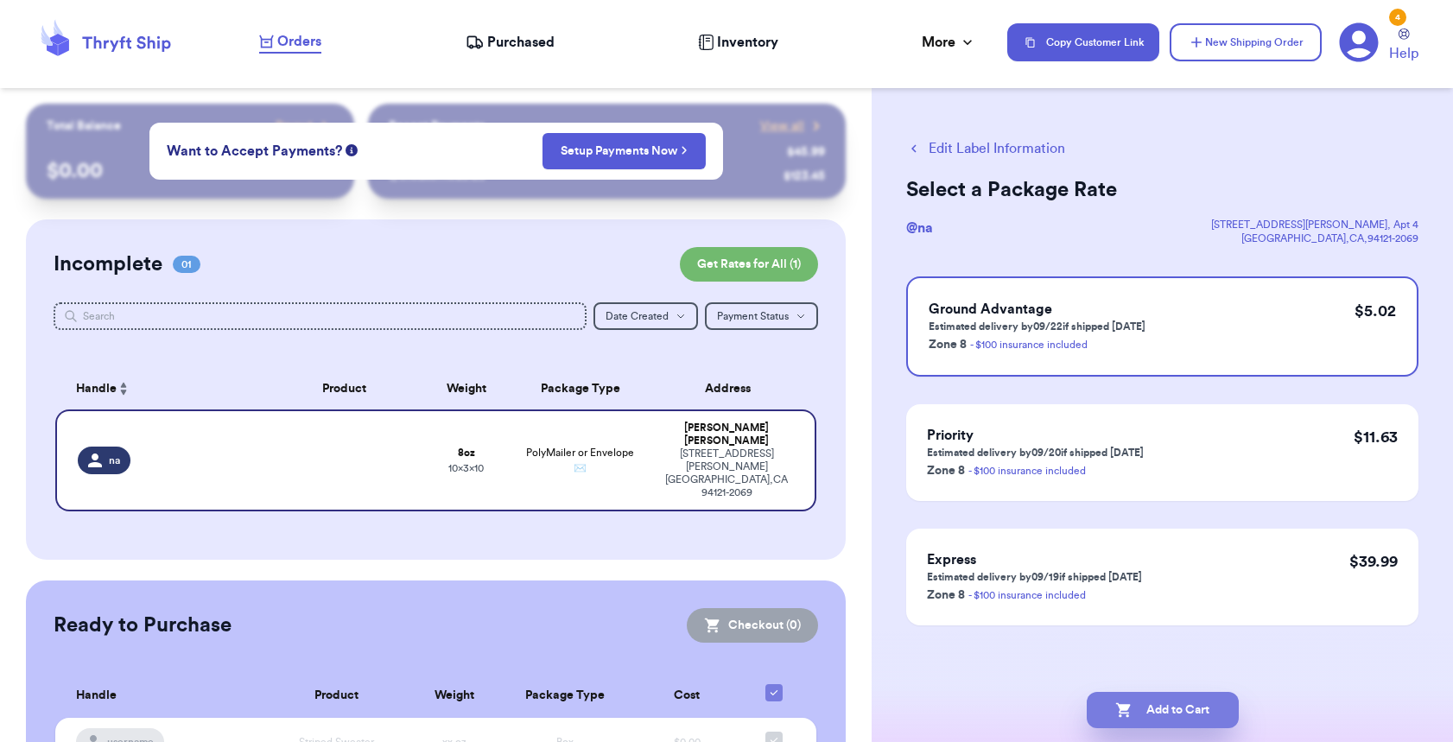
click at [1152, 715] on button "Add to Cart" at bounding box center [1163, 710] width 152 height 36
checkbox input "true"
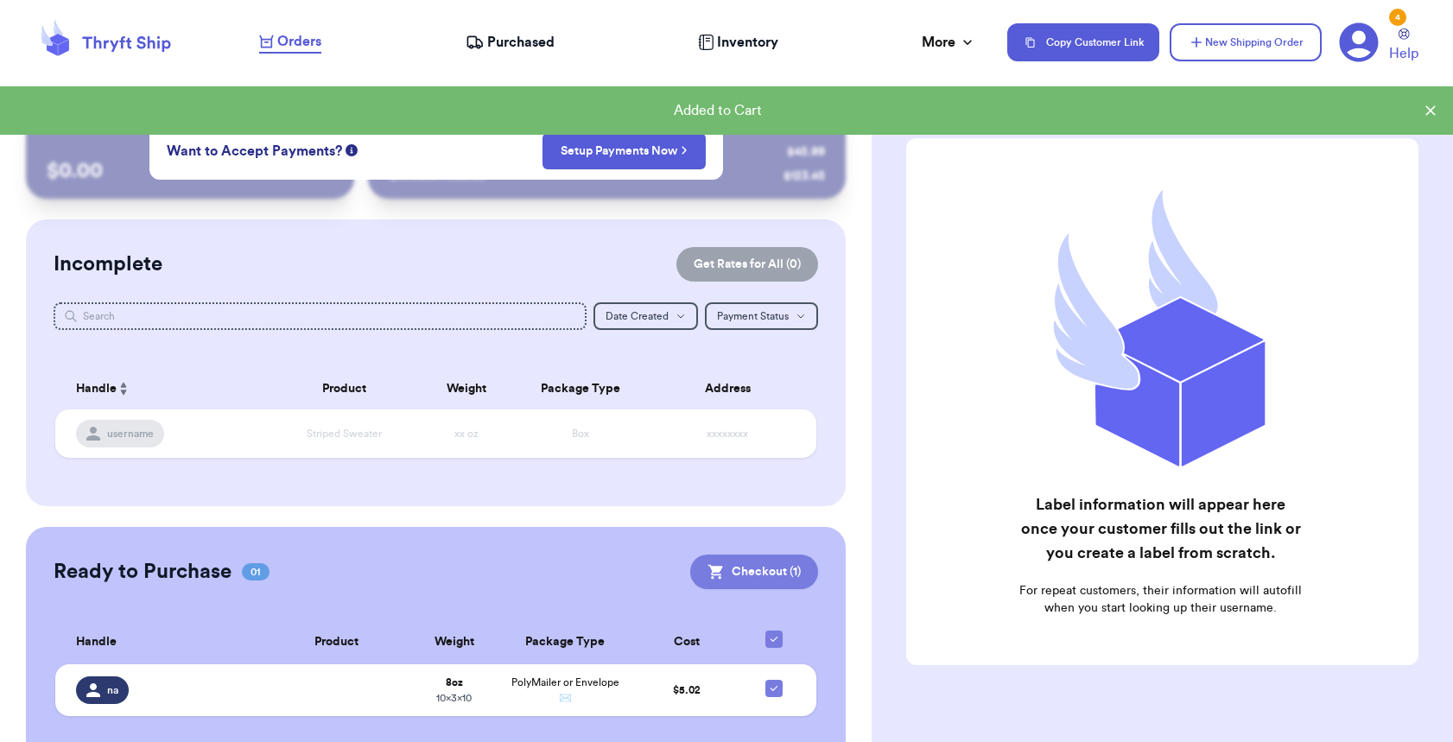
click at [780, 567] on button "Checkout ( 1 )" at bounding box center [754, 572] width 128 height 35
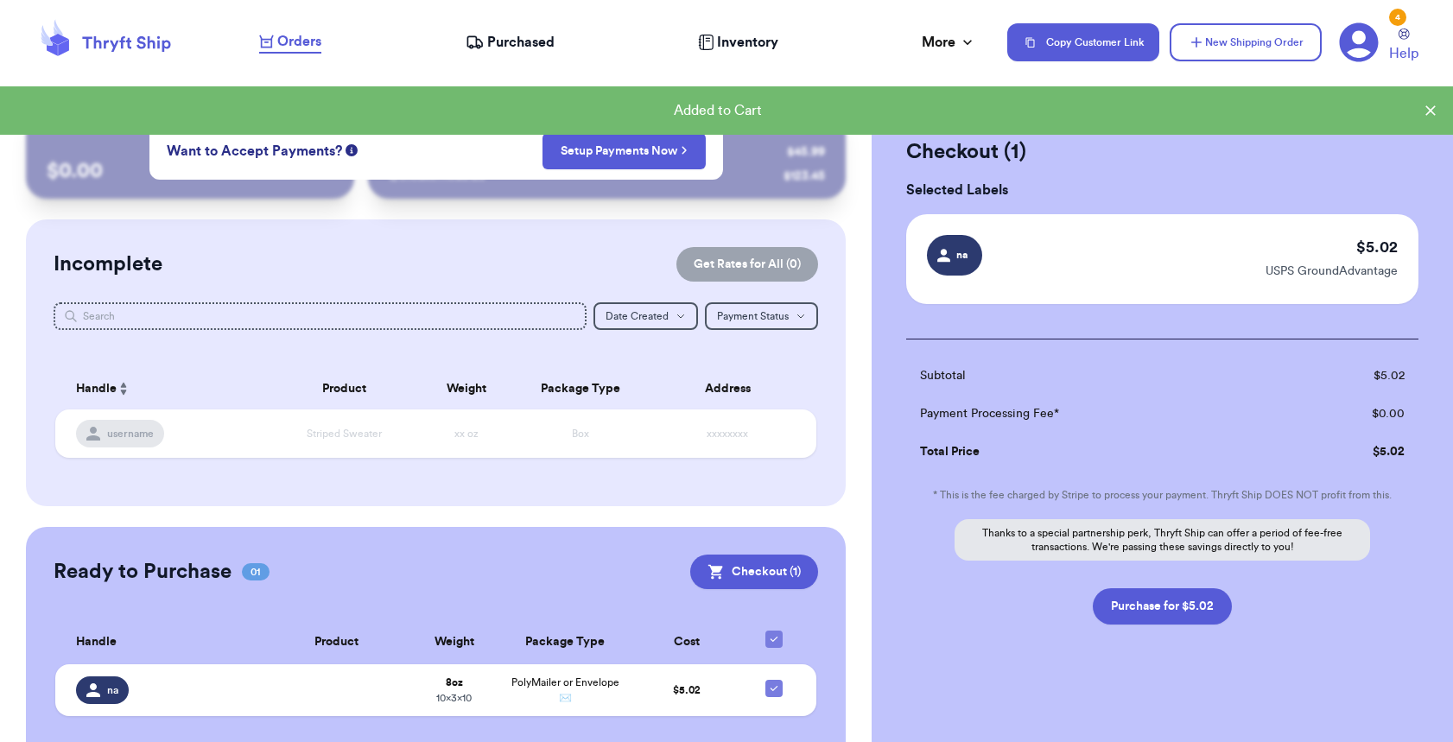
click at [1392, 18] on div "4" at bounding box center [1397, 17] width 17 height 17
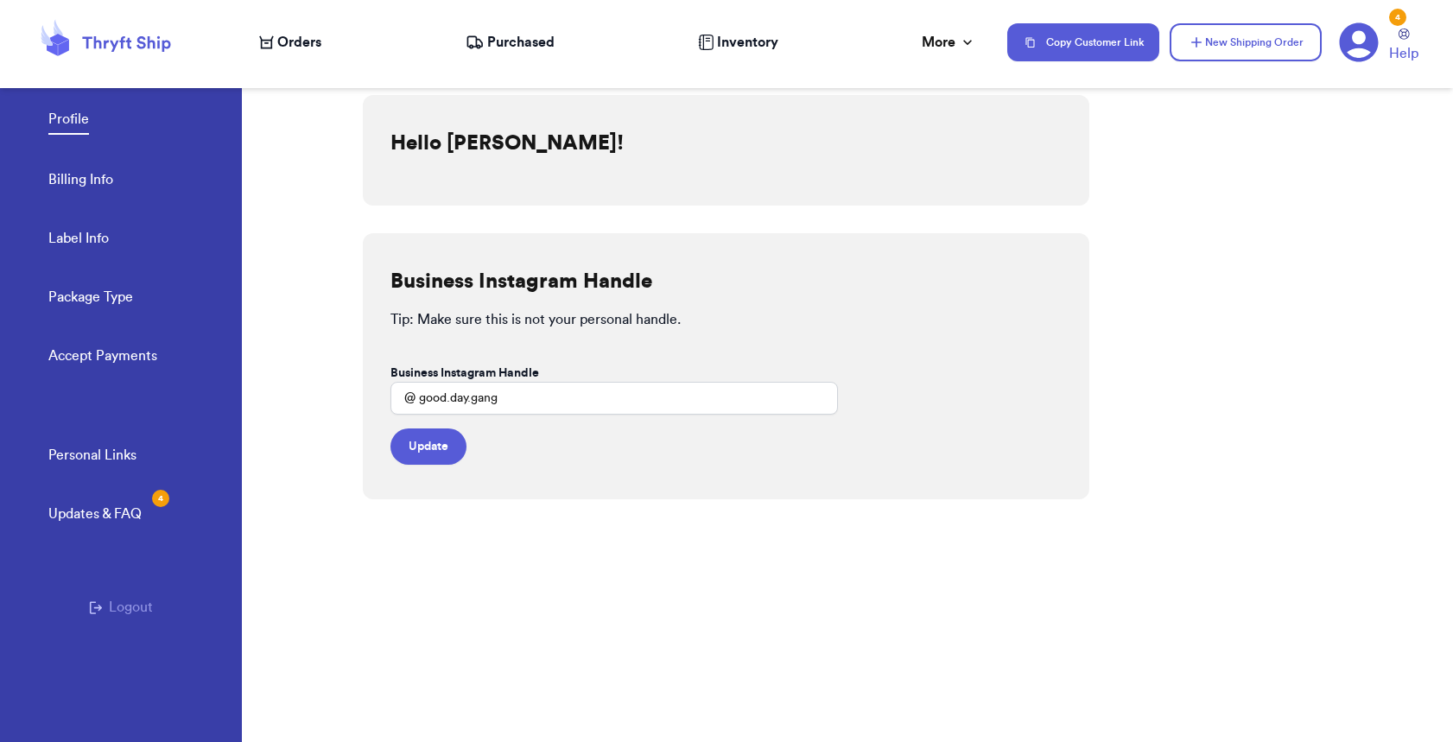
click at [284, 40] on span "Orders" at bounding box center [299, 42] width 44 height 21
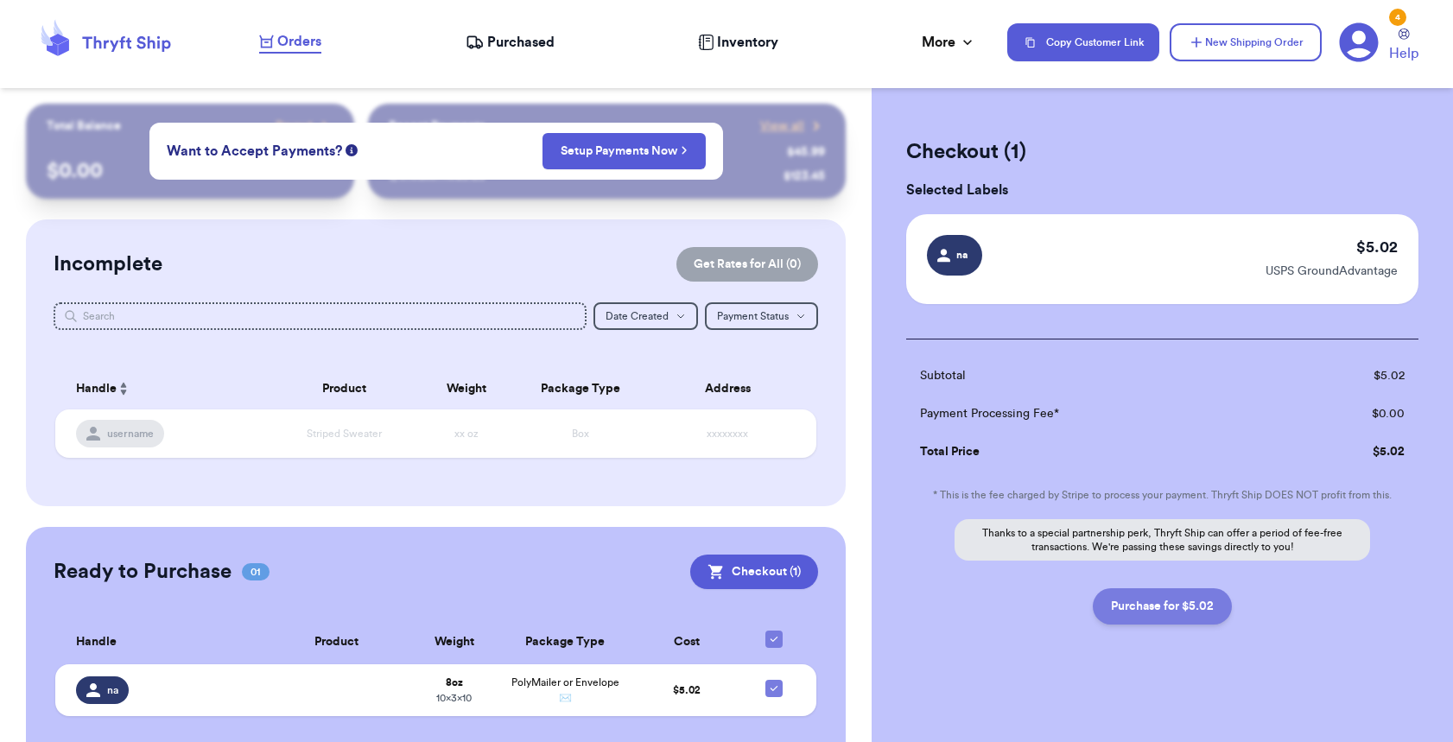
click at [1192, 613] on button "Purchase for $5.02" at bounding box center [1162, 606] width 139 height 36
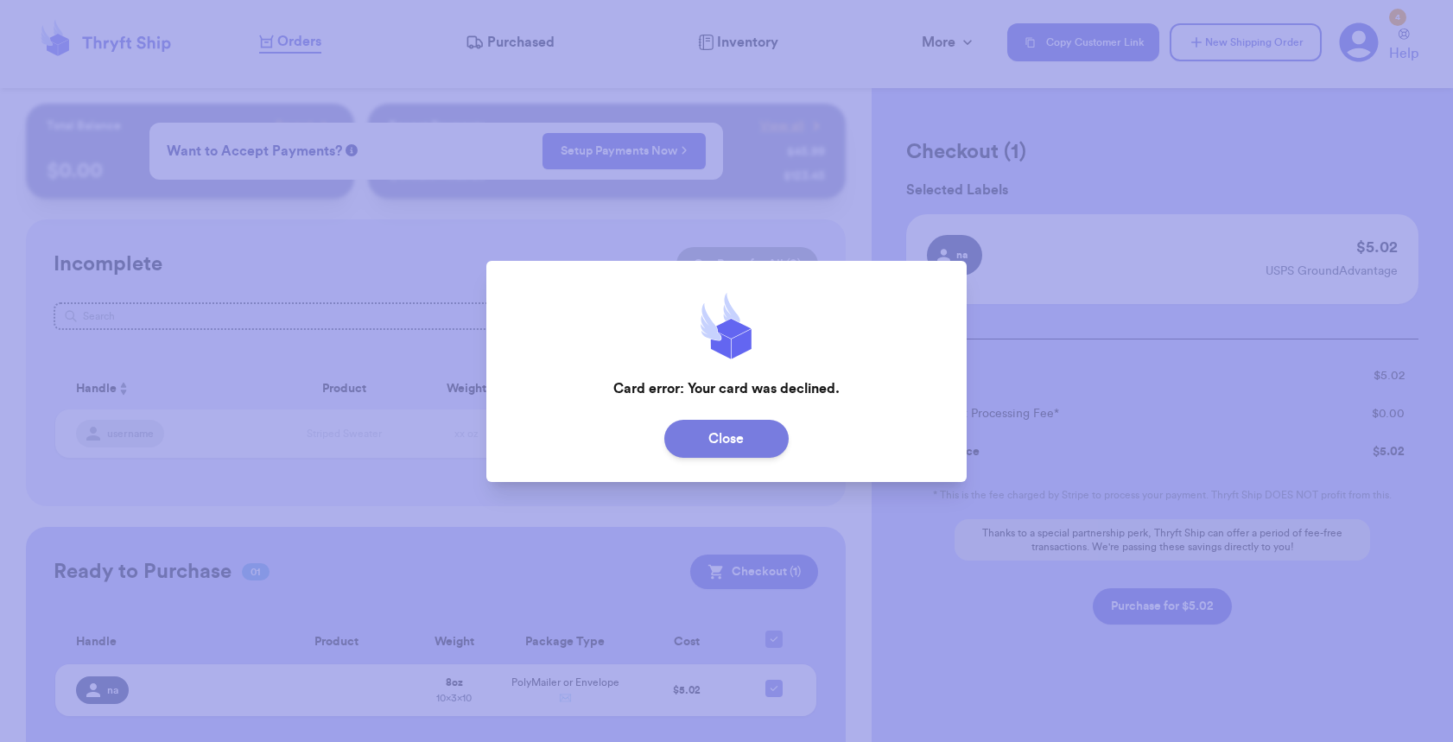
click at [702, 437] on button "Close" at bounding box center [726, 439] width 124 height 38
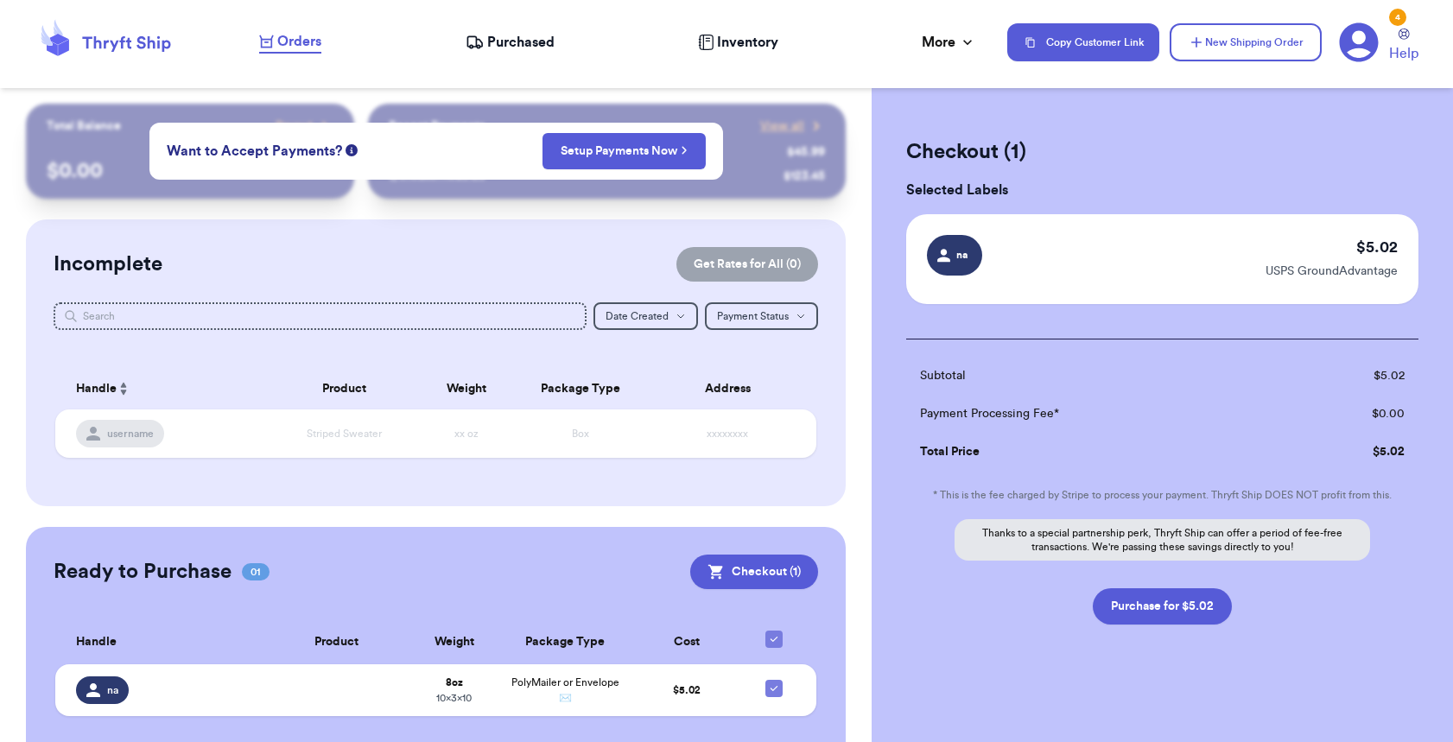
click at [1350, 37] on icon at bounding box center [1359, 42] width 39 height 39
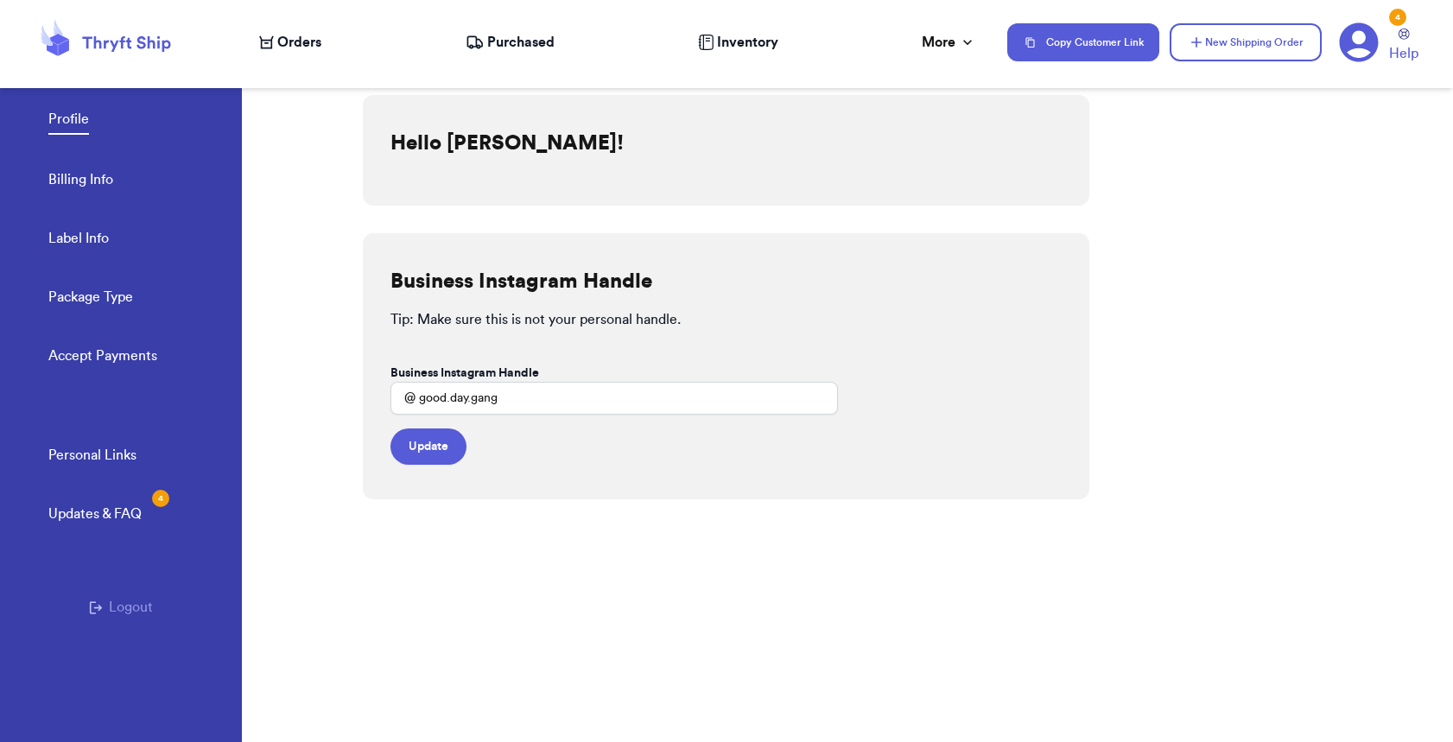
click at [96, 349] on link "Accept Payments" at bounding box center [102, 358] width 109 height 24
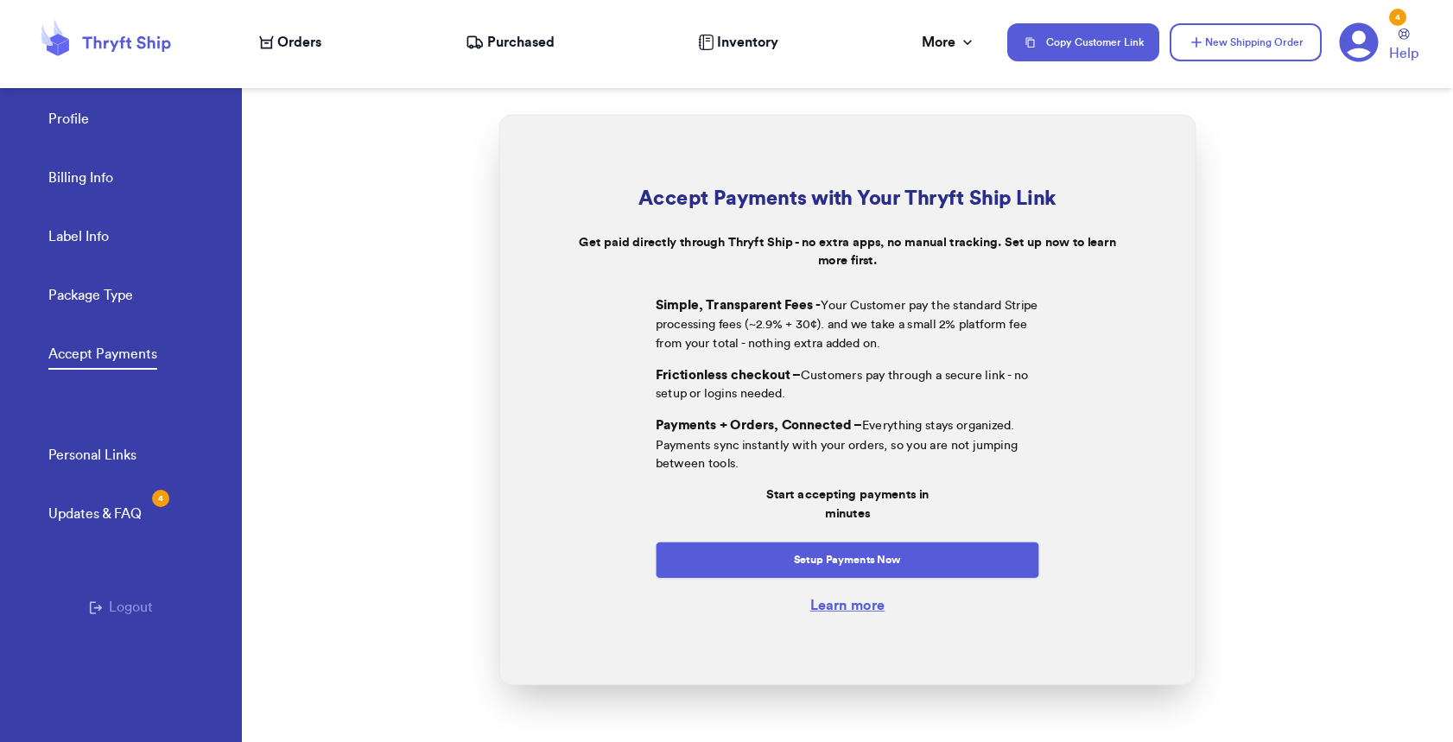
click at [108, 453] on link "Personal Links" at bounding box center [92, 457] width 88 height 24
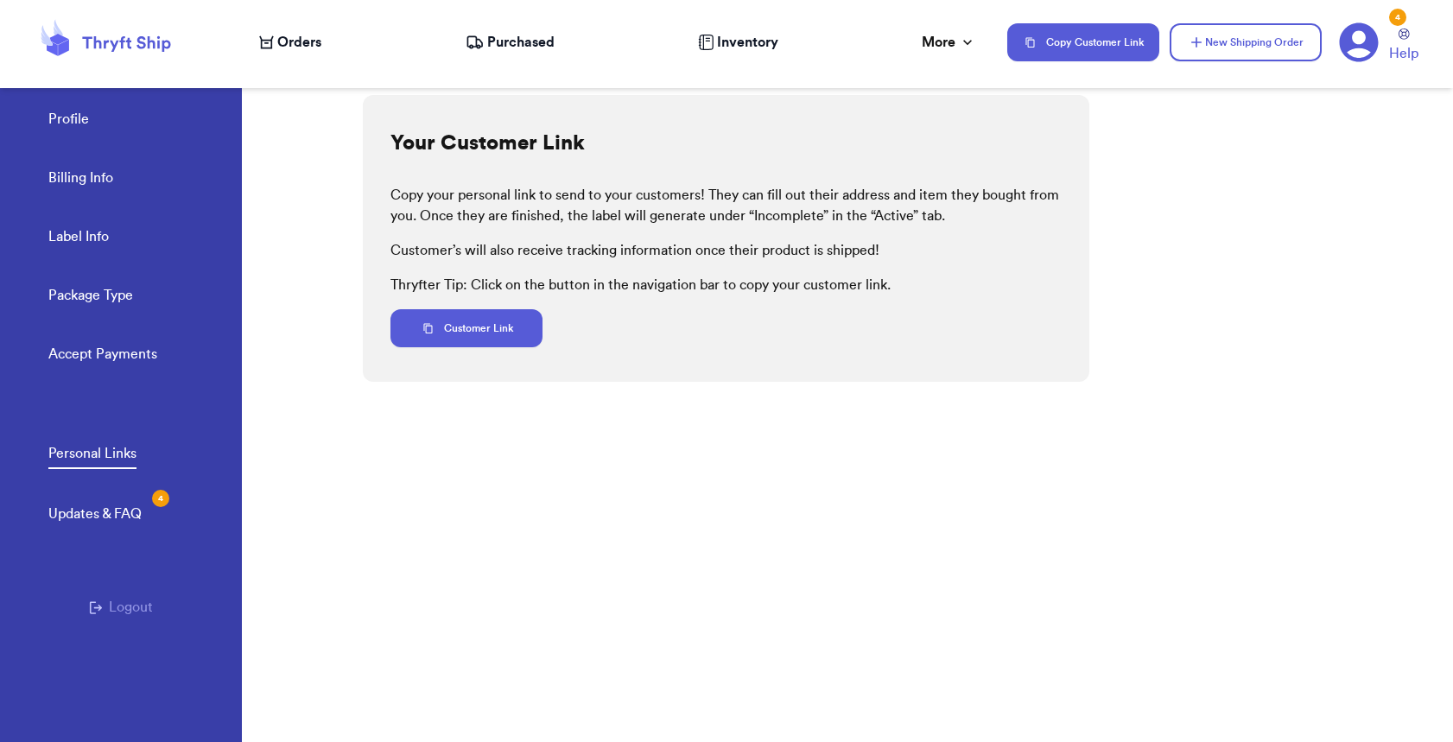
click at [102, 238] on link "Label Info" at bounding box center [78, 238] width 60 height 24
select select "GA"
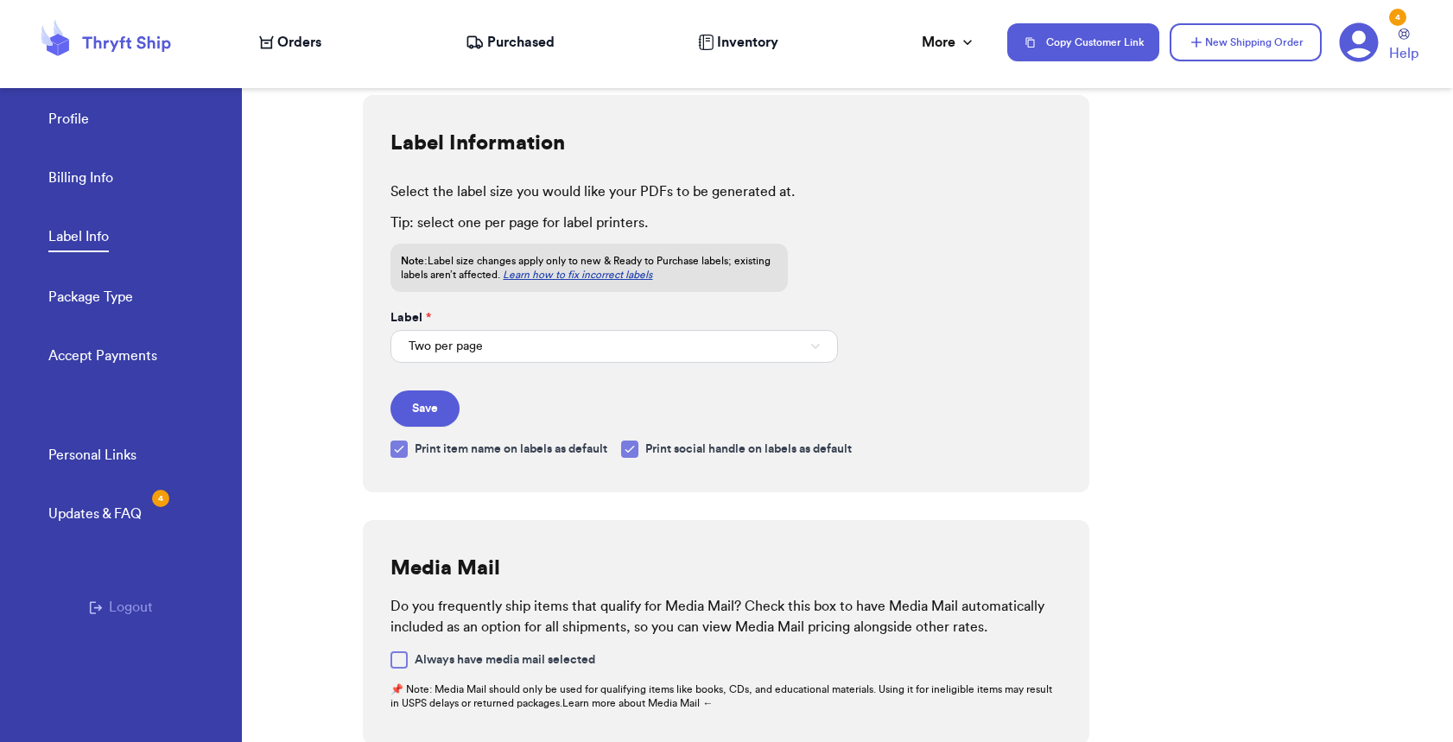
click at [88, 184] on link "Billing Info" at bounding box center [80, 180] width 65 height 24
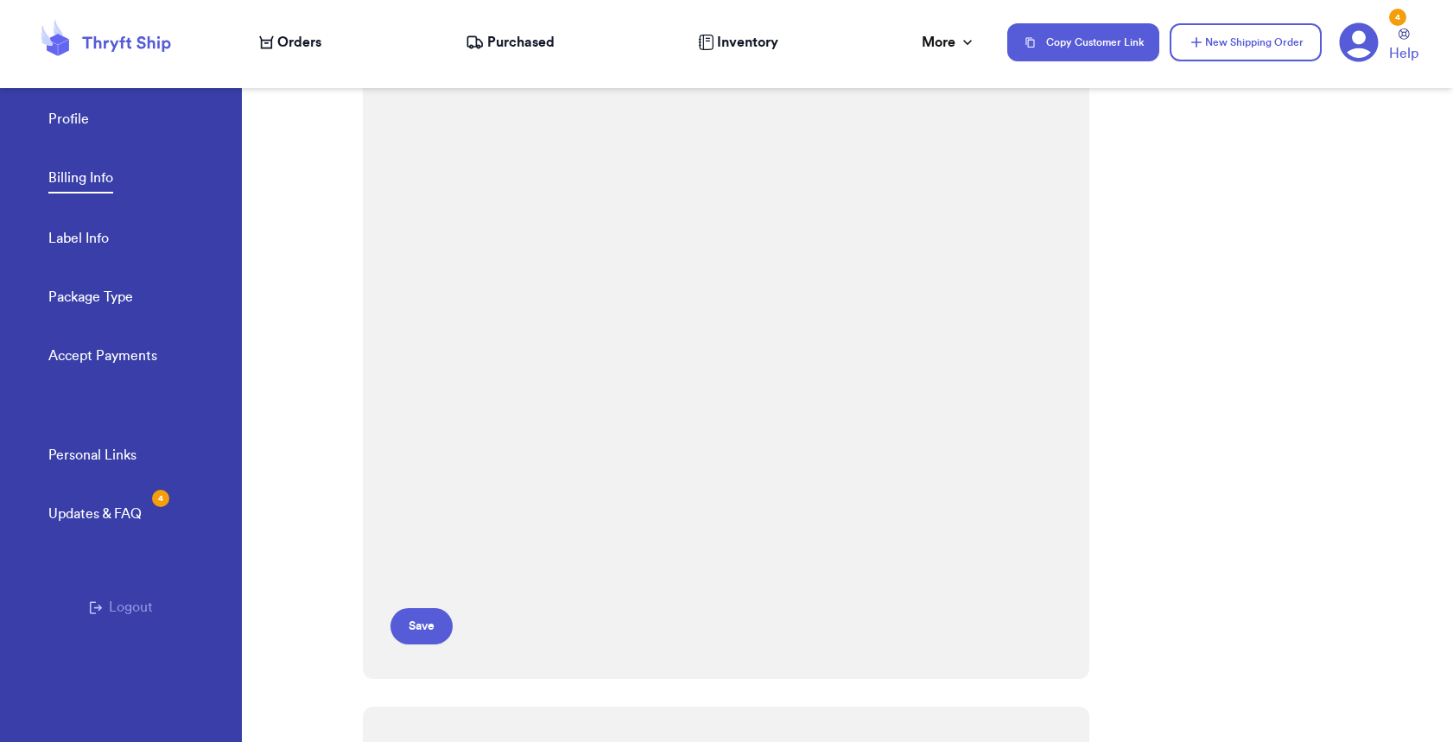
scroll to position [143, 0]
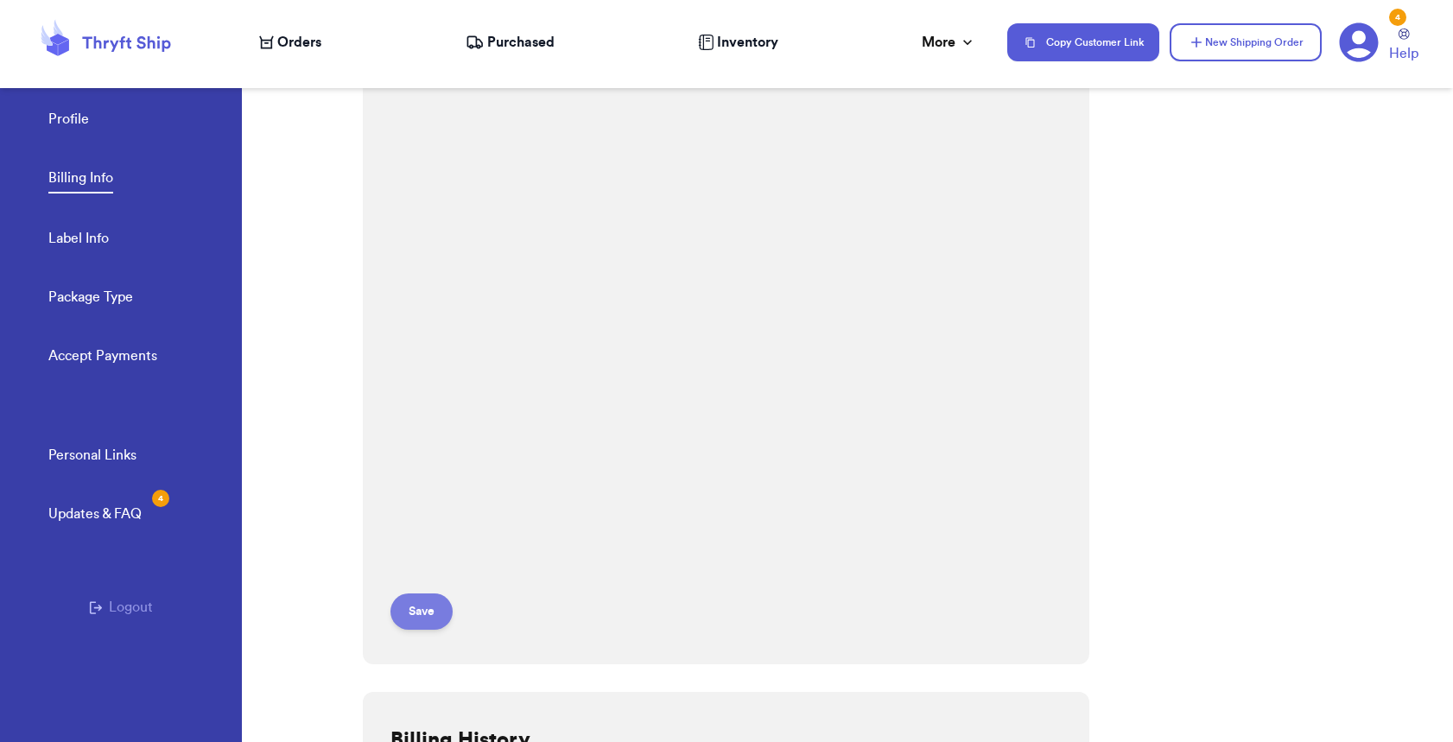
click at [427, 607] on button "Save" at bounding box center [422, 612] width 62 height 36
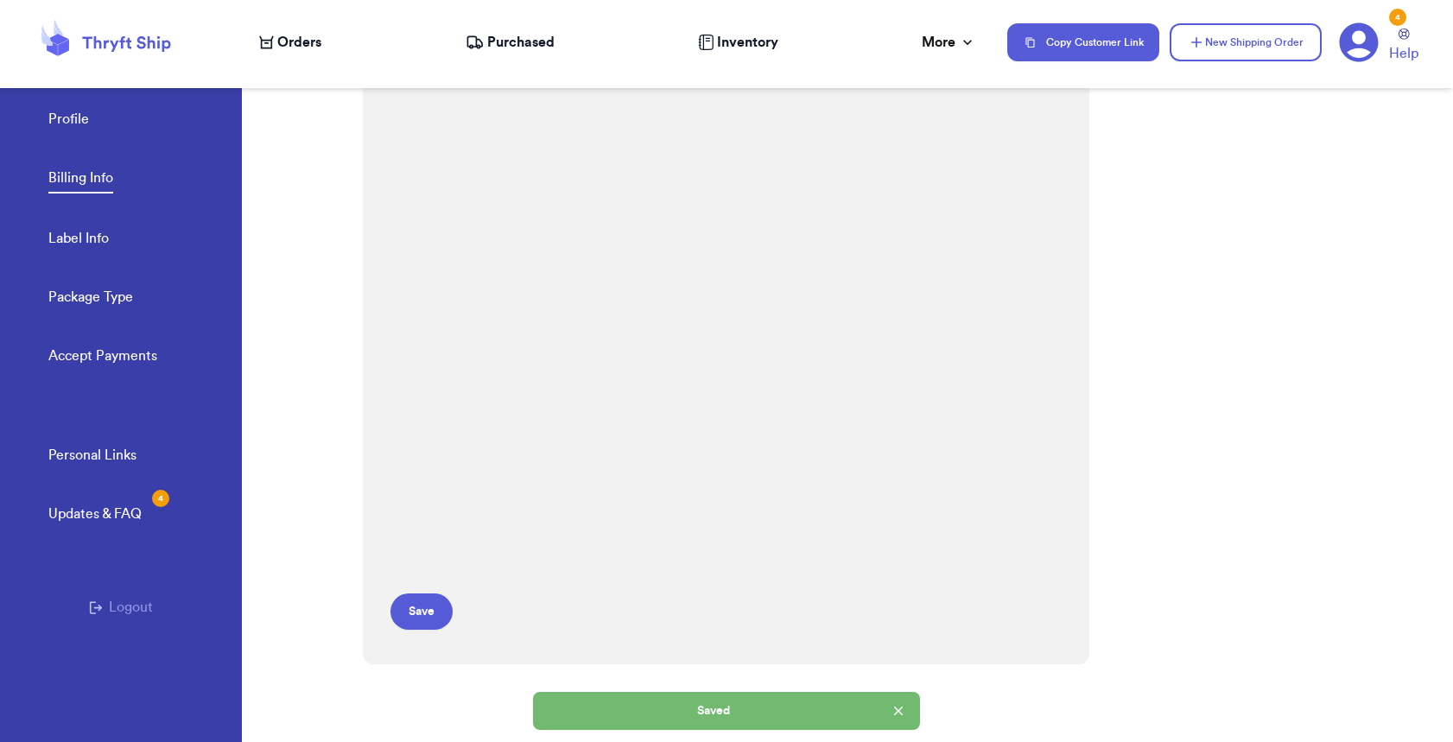
click at [295, 45] on span "Orders" at bounding box center [299, 42] width 44 height 21
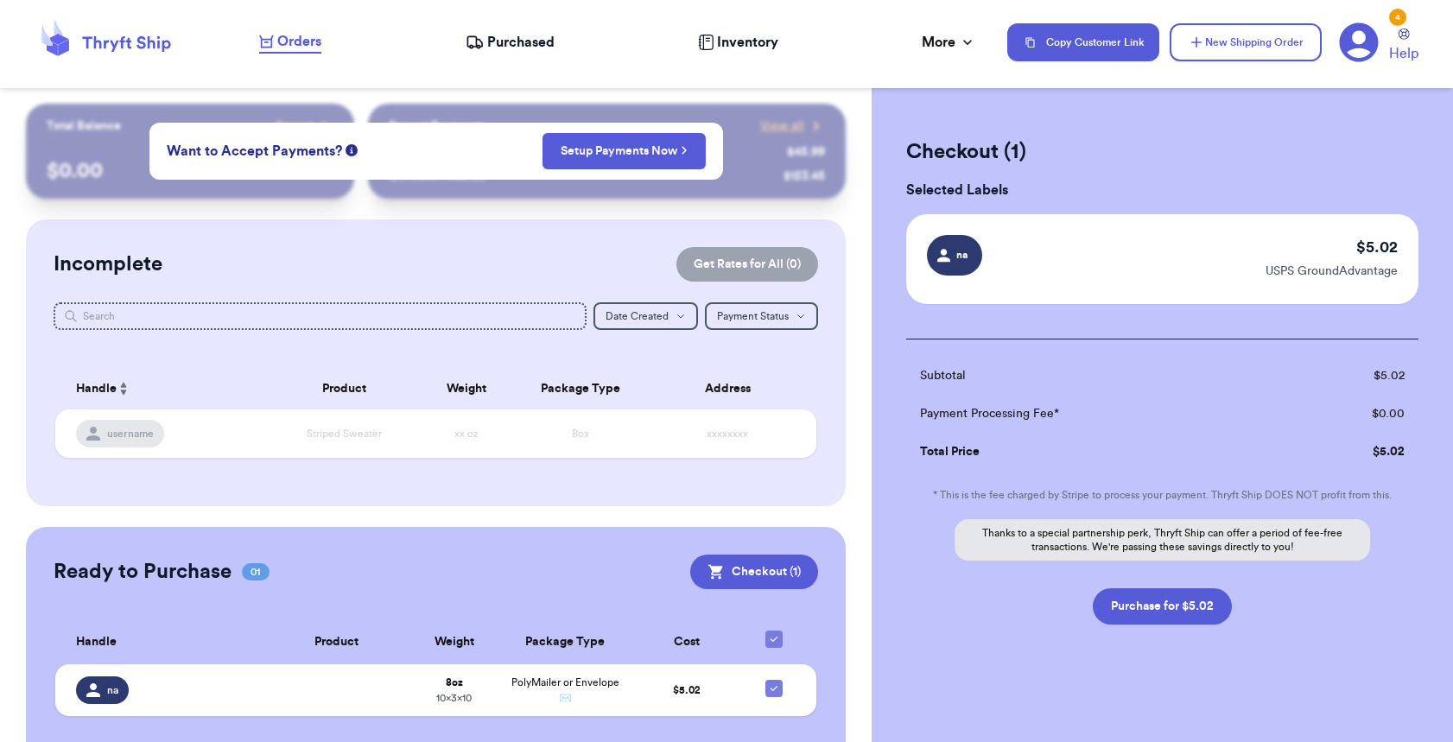
scroll to position [41, 0]
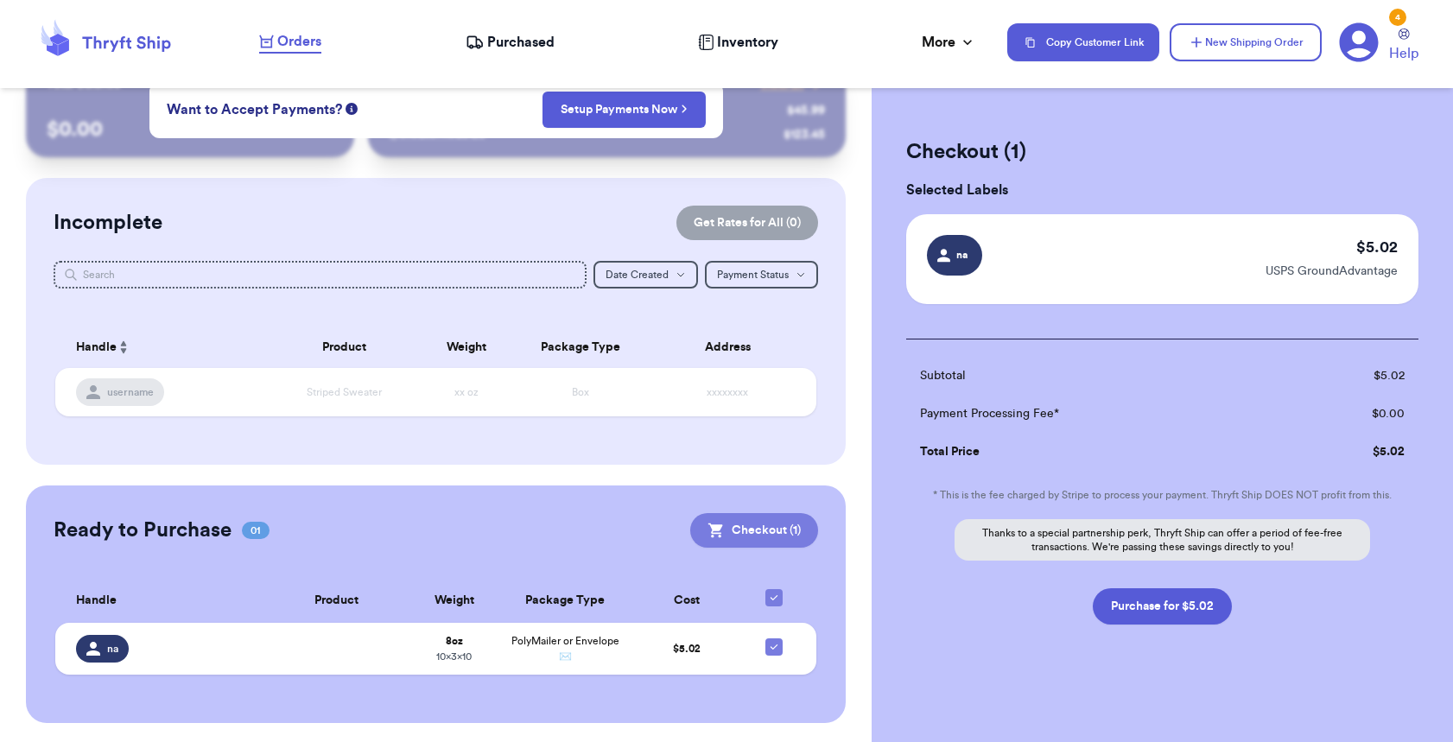
click at [744, 528] on button "Checkout ( 1 )" at bounding box center [754, 530] width 128 height 35
click at [1180, 620] on button "Purchase for $5.02" at bounding box center [1162, 606] width 139 height 36
checkbox input "false"
checkbox input "true"
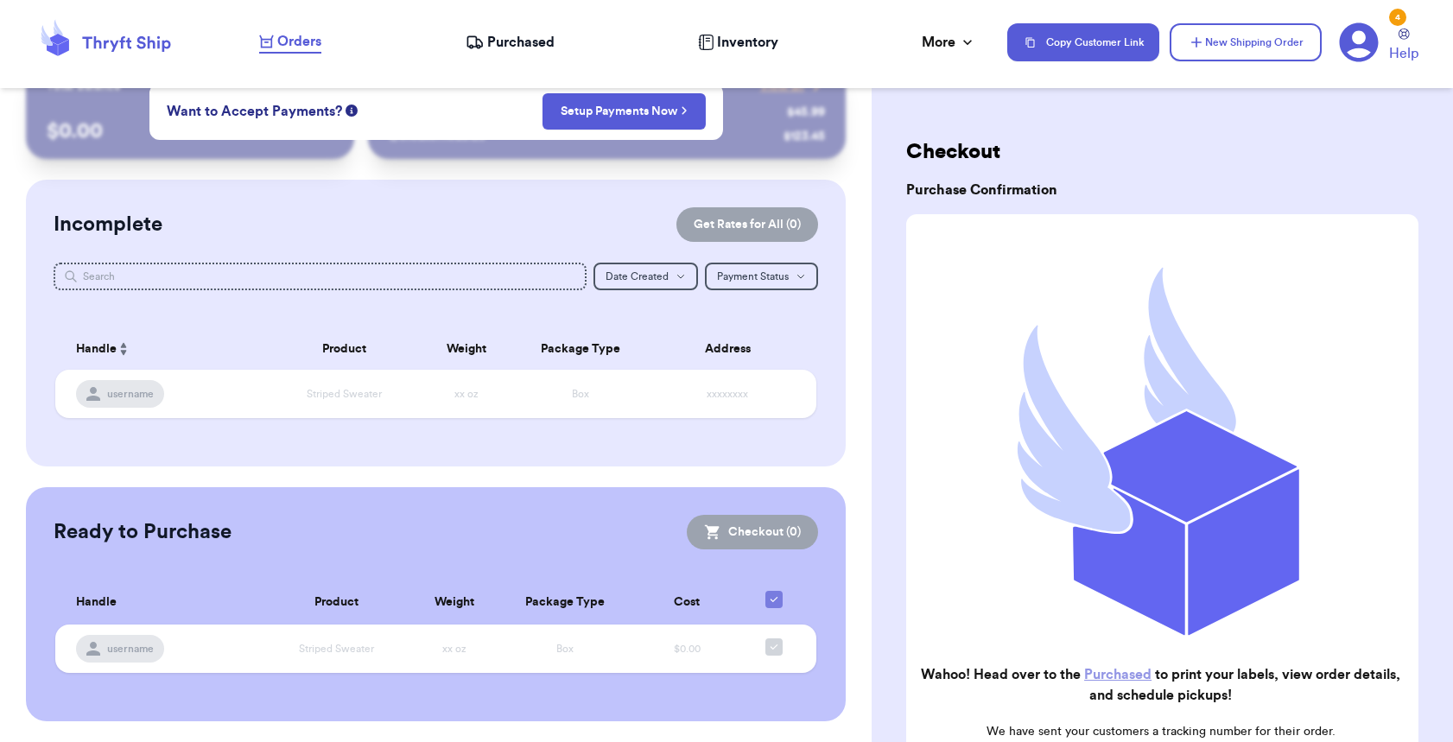
scroll to position [38, 0]
click at [512, 45] on span "Purchased" at bounding box center [520, 42] width 67 height 21
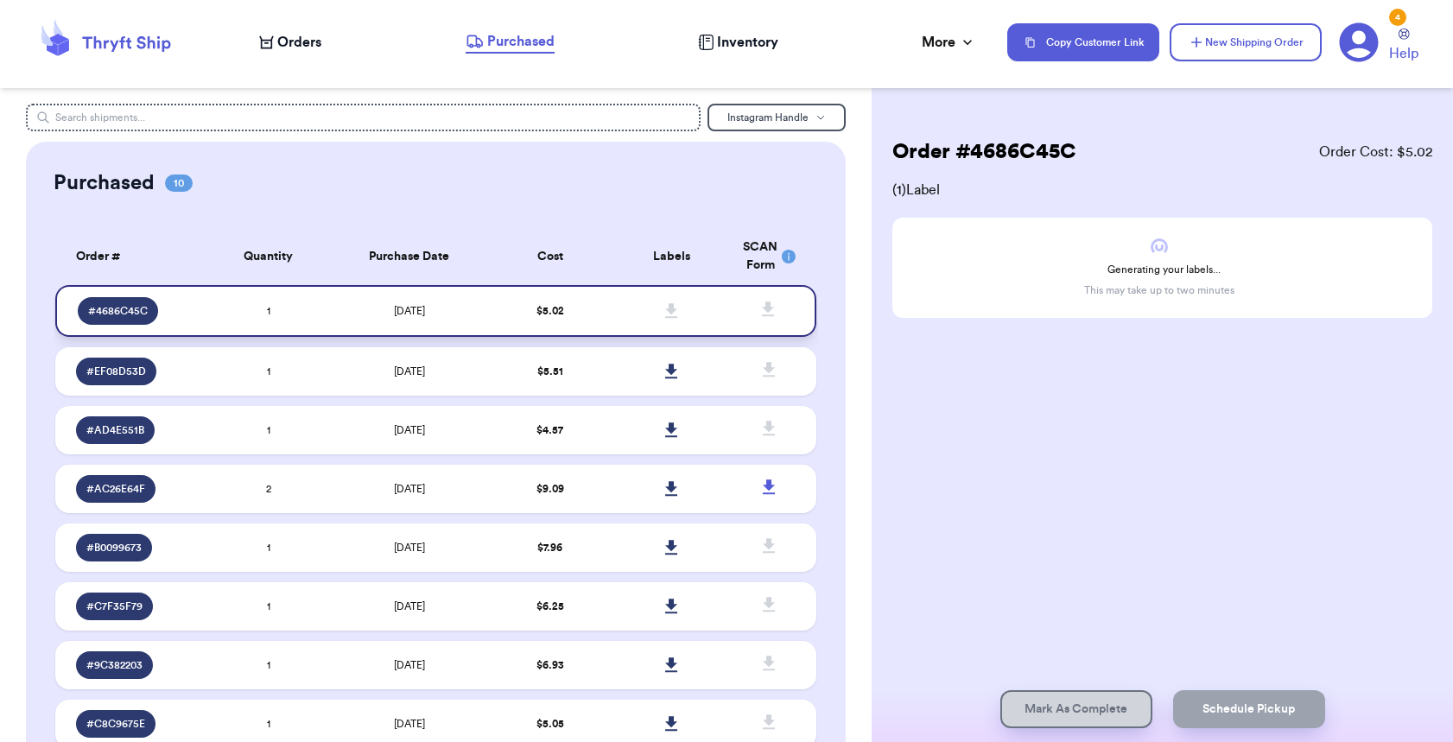
click at [654, 310] on span at bounding box center [672, 311] width 38 height 38
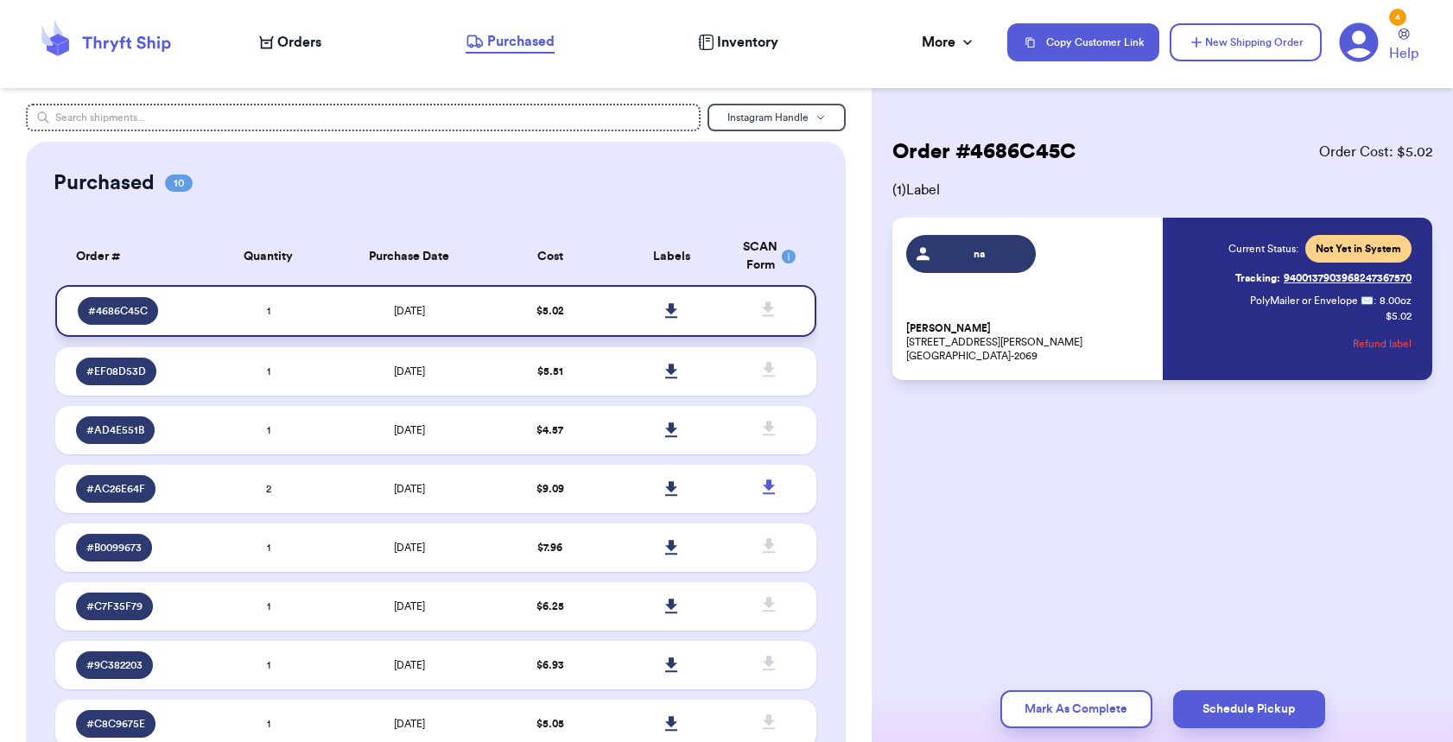
click at [1126, 283] on div "na [PERSON_NAME] [STREET_ADDRESS][PERSON_NAME]" at bounding box center [1028, 299] width 245 height 128
click at [661, 308] on link at bounding box center [672, 311] width 38 height 38
